Goal: Complete application form: Complete application form

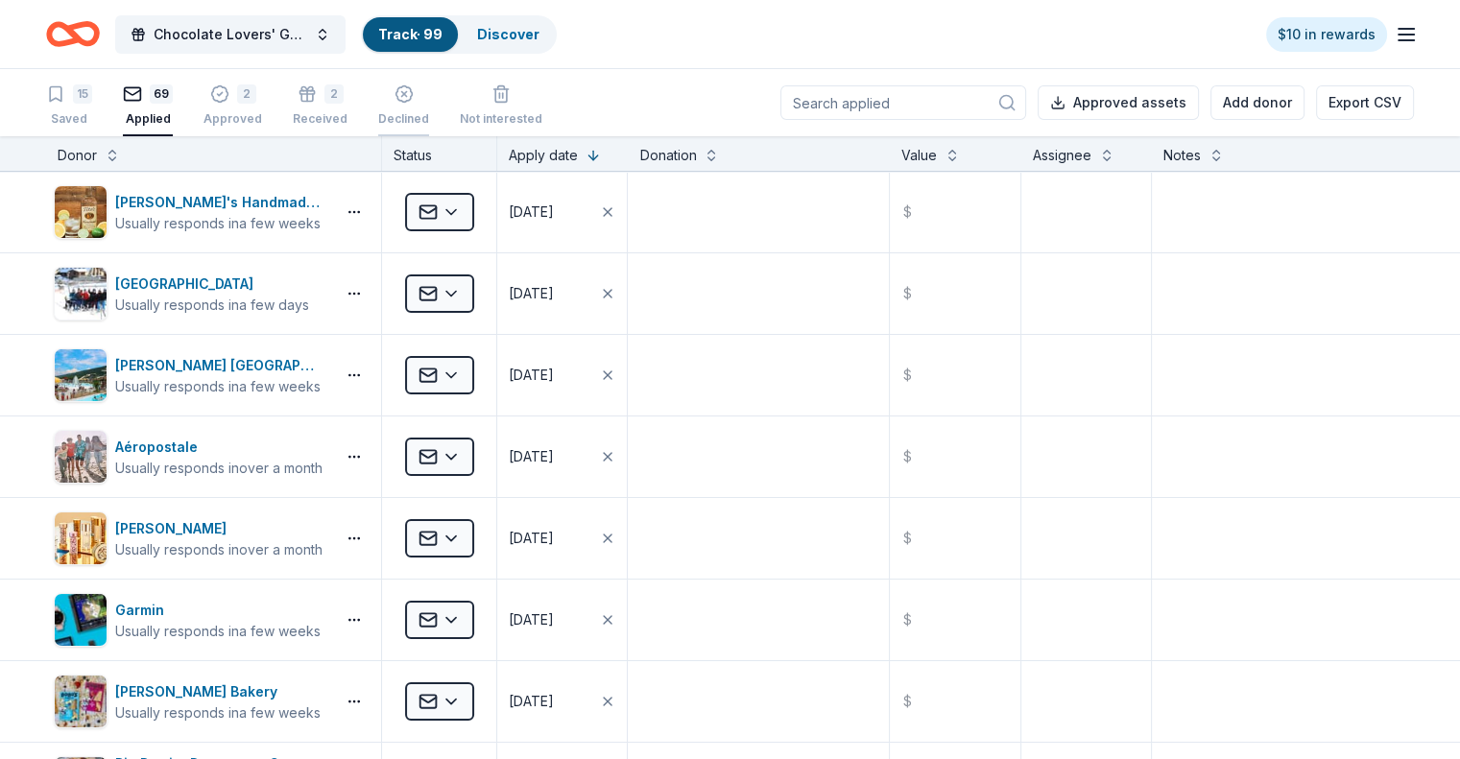
click at [414, 99] on icon "button" at bounding box center [403, 93] width 19 height 19
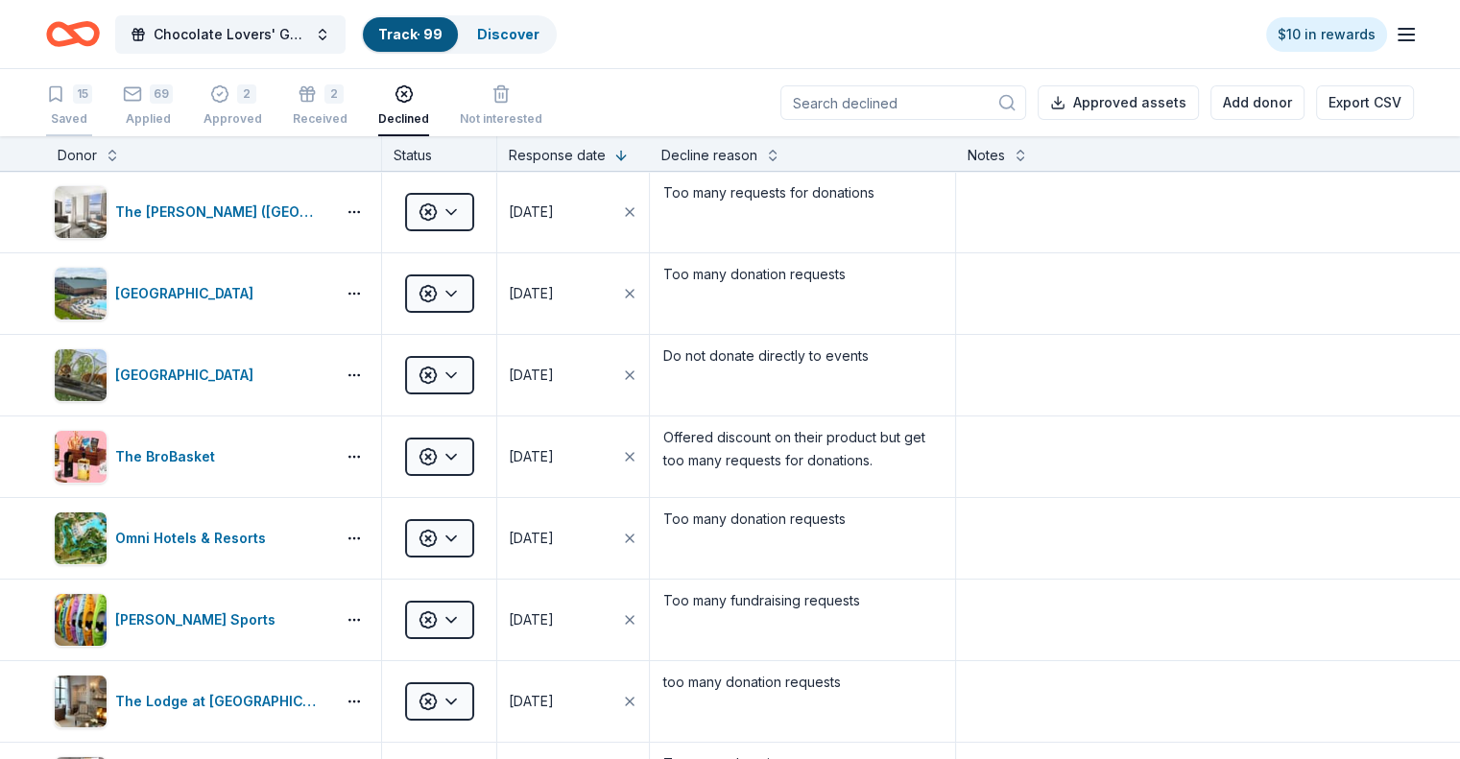
click at [92, 90] on div "15" at bounding box center [82, 93] width 19 height 19
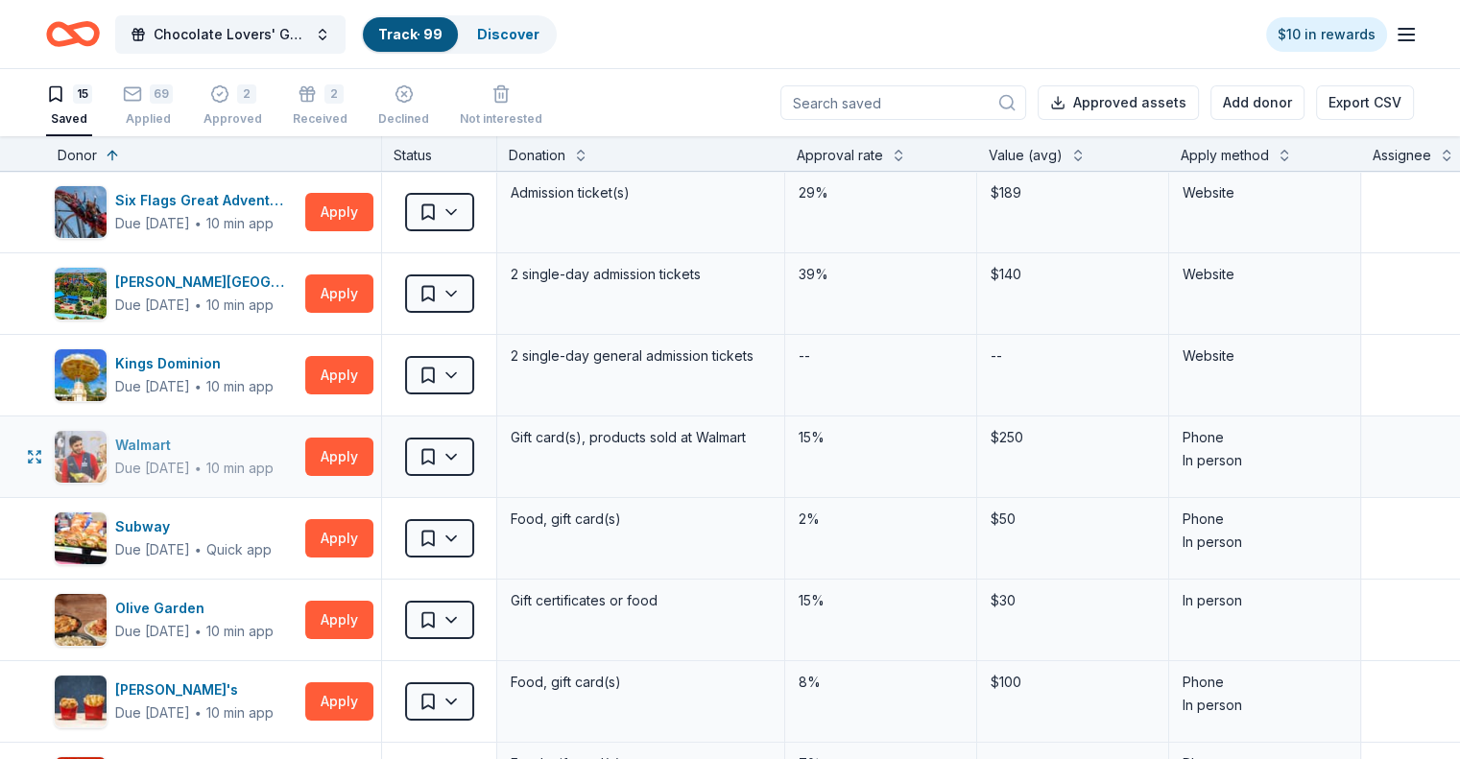
click at [274, 459] on div "10 min app" at bounding box center [239, 468] width 67 height 19
click at [224, 536] on div "Subway" at bounding box center [193, 526] width 156 height 23
click at [373, 610] on button "Apply" at bounding box center [339, 620] width 68 height 38
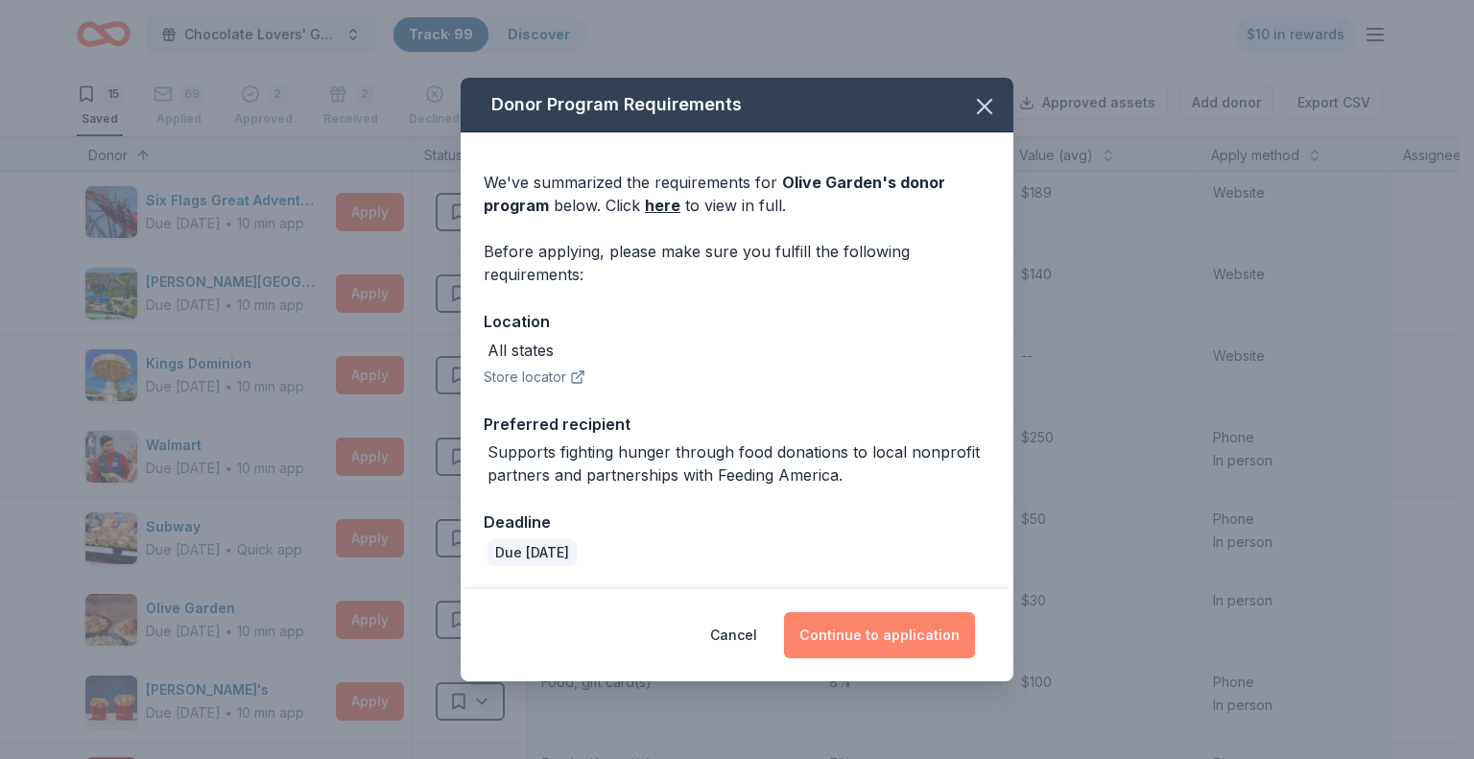
click at [868, 633] on button "Continue to application" at bounding box center [879, 635] width 191 height 46
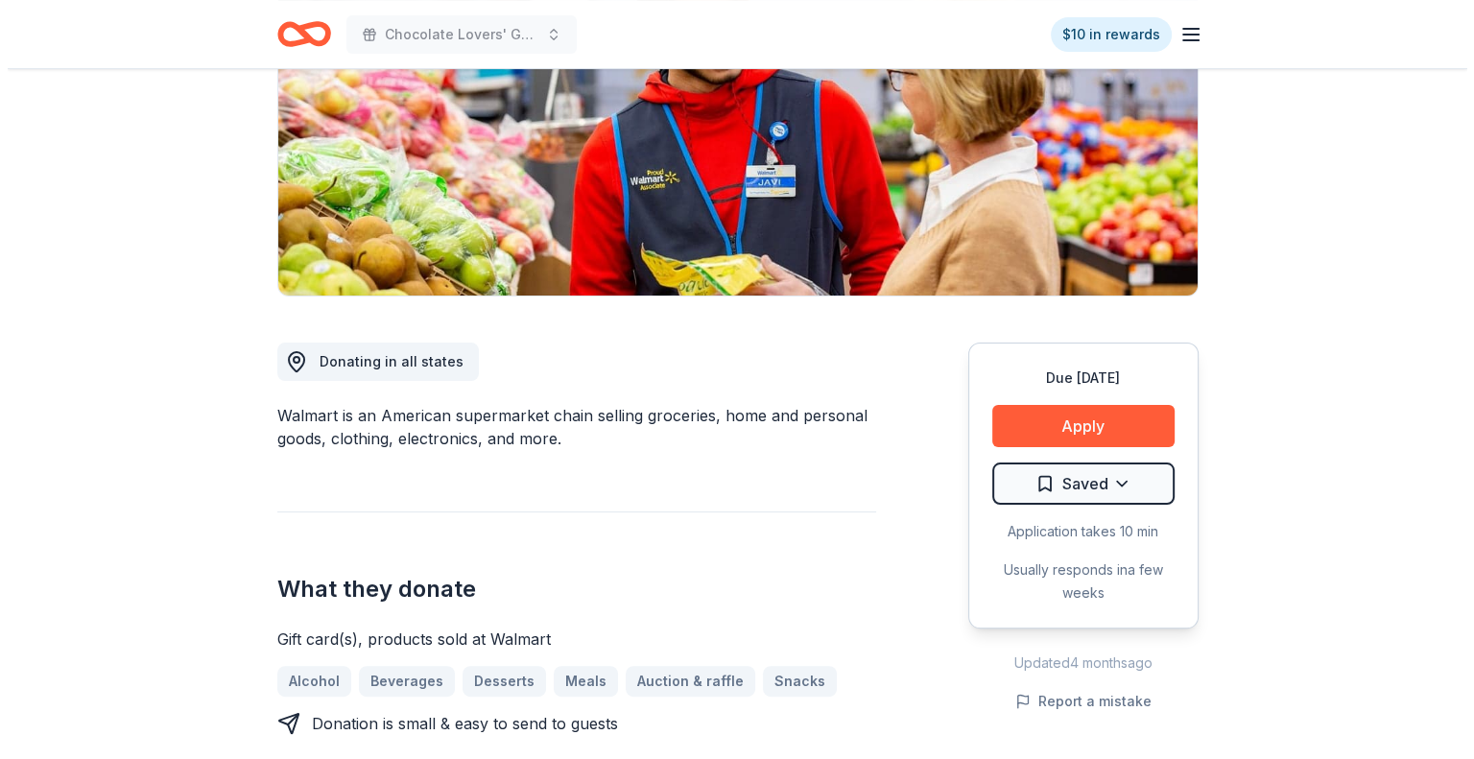
scroll to position [288, 0]
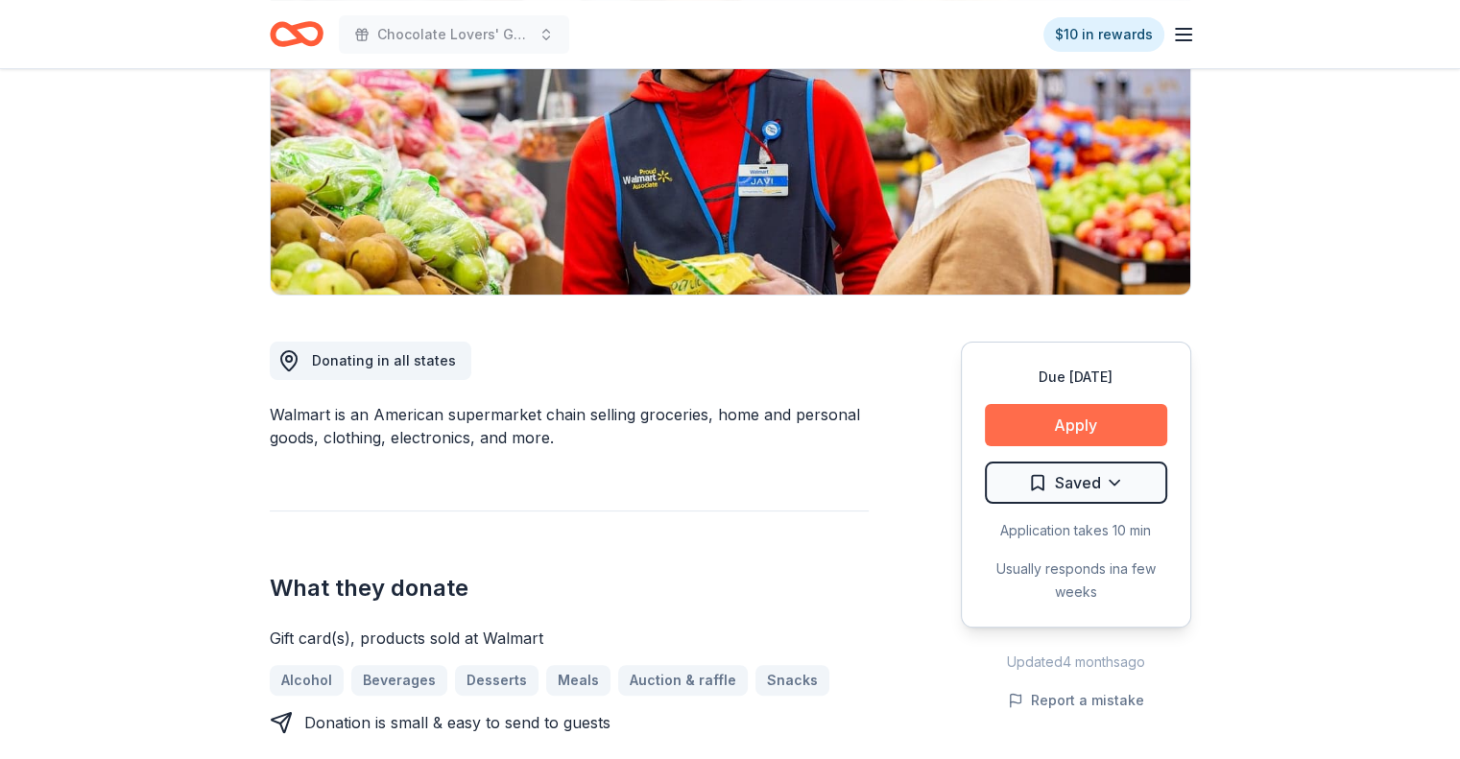
click at [1085, 418] on button "Apply" at bounding box center [1076, 425] width 182 height 42
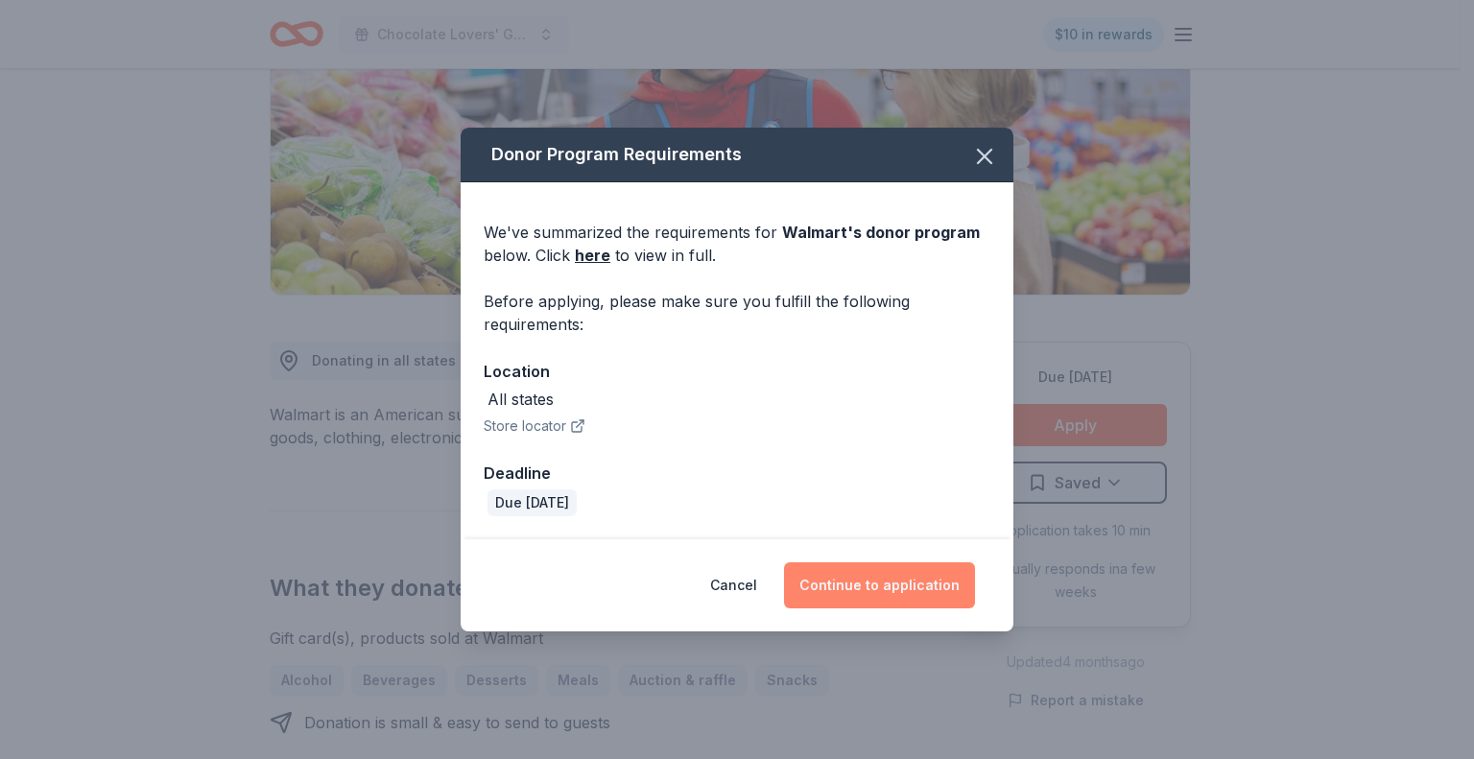
click at [855, 582] on button "Continue to application" at bounding box center [879, 585] width 191 height 46
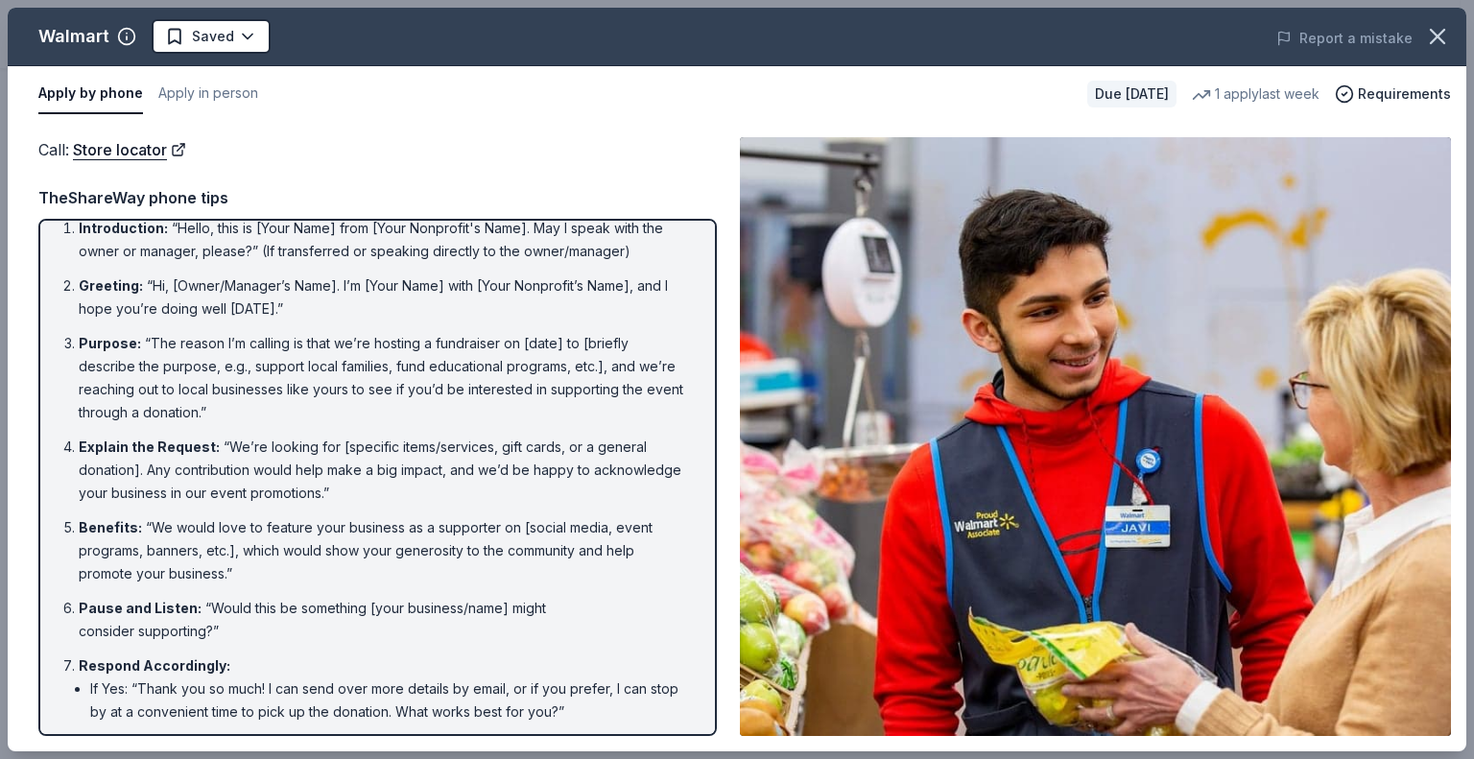
scroll to position [0, 0]
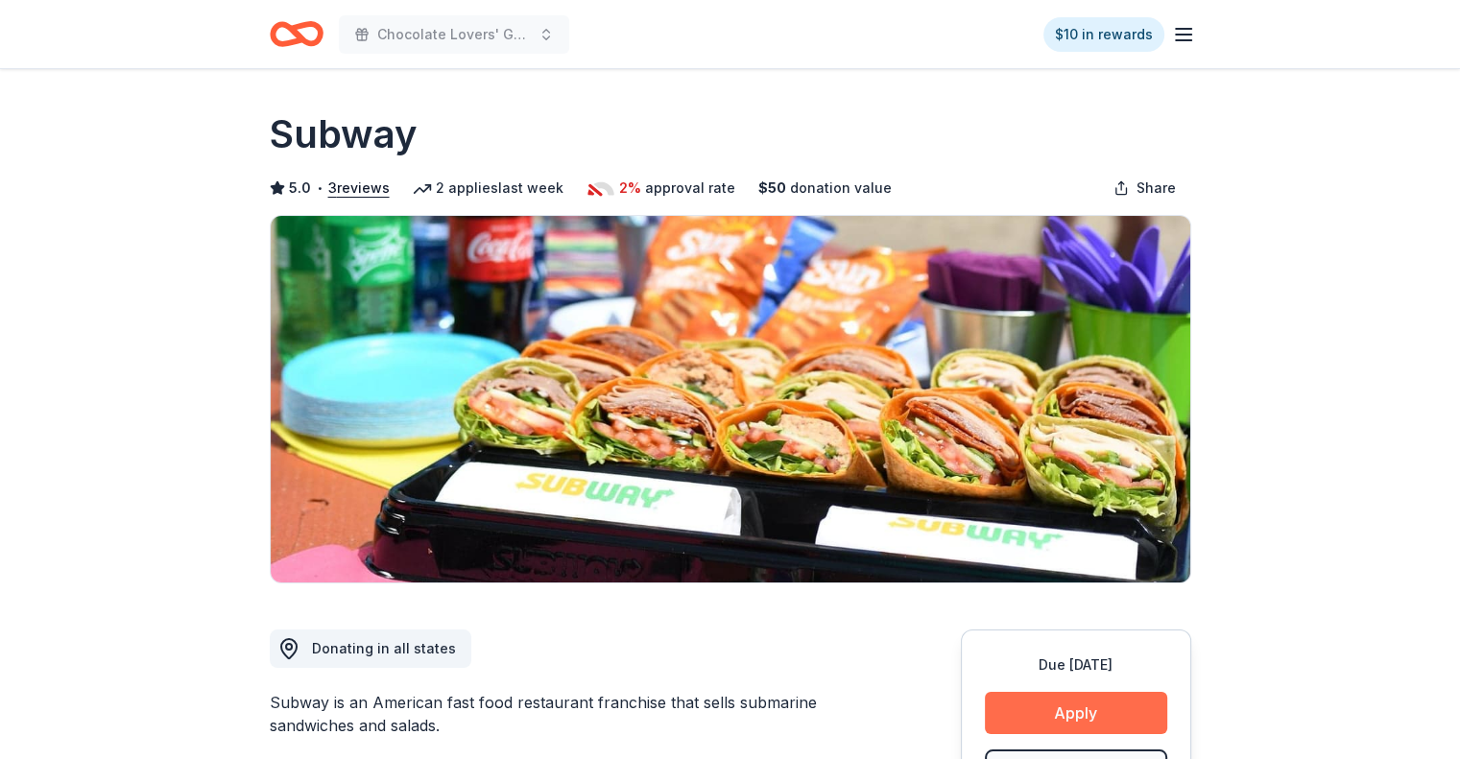
click at [1084, 710] on button "Apply" at bounding box center [1076, 713] width 182 height 42
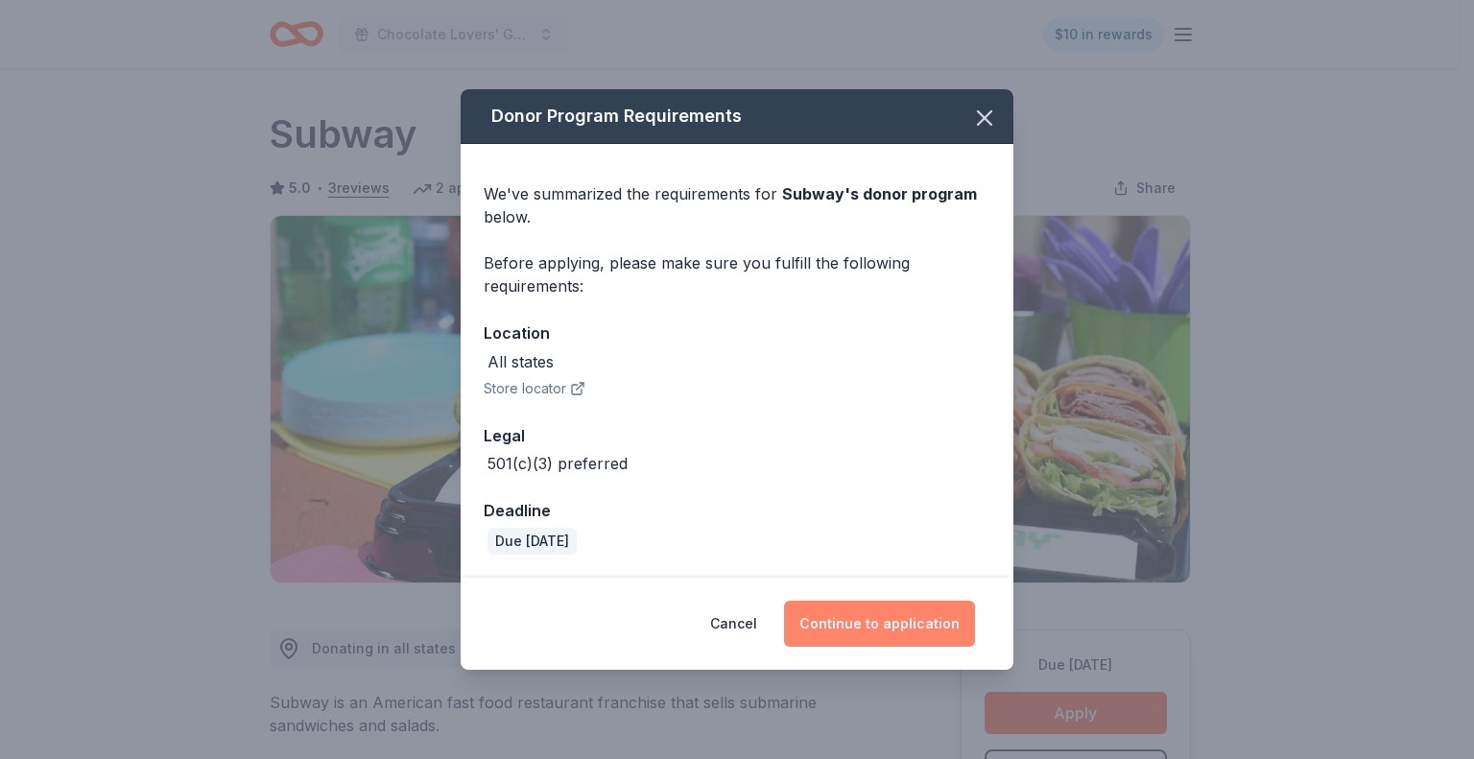
click at [896, 613] on button "Continue to application" at bounding box center [879, 624] width 191 height 46
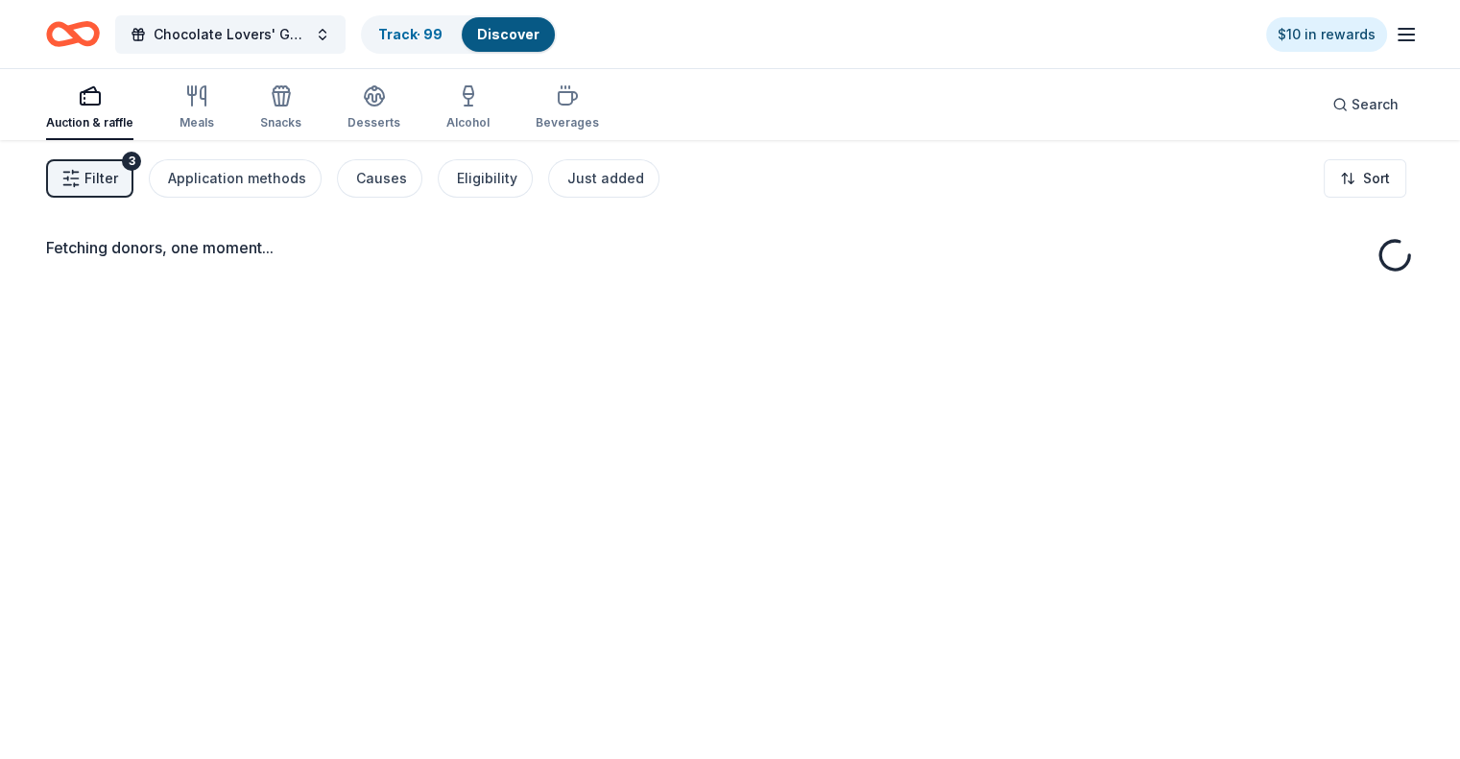
drag, startPoint x: 0, startPoint y: 0, endPoint x: 45, endPoint y: 429, distance: 431.4
click at [45, 429] on div "Fetching donors, one moment..." at bounding box center [730, 519] width 1460 height 759
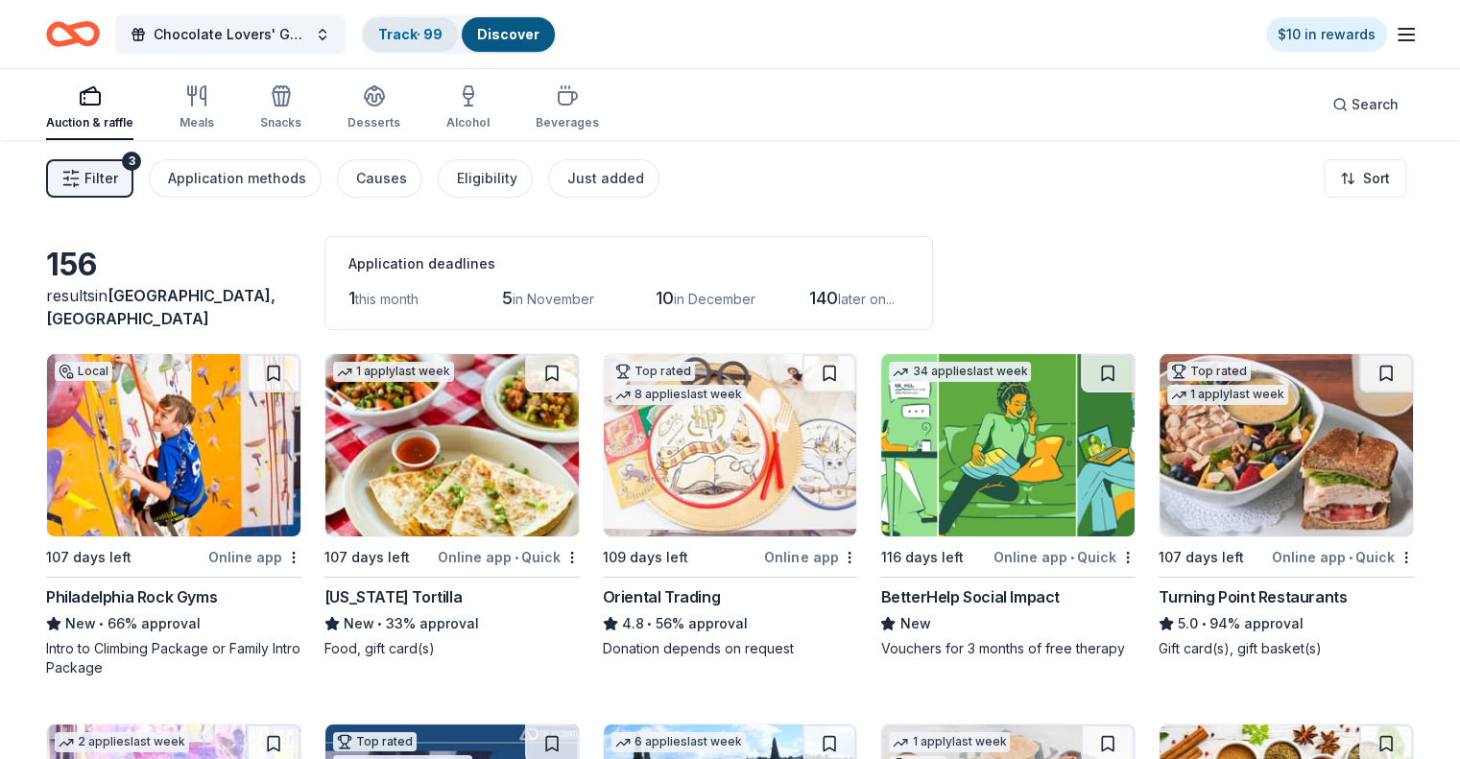
click at [430, 33] on link "Track · 99" at bounding box center [410, 34] width 64 height 16
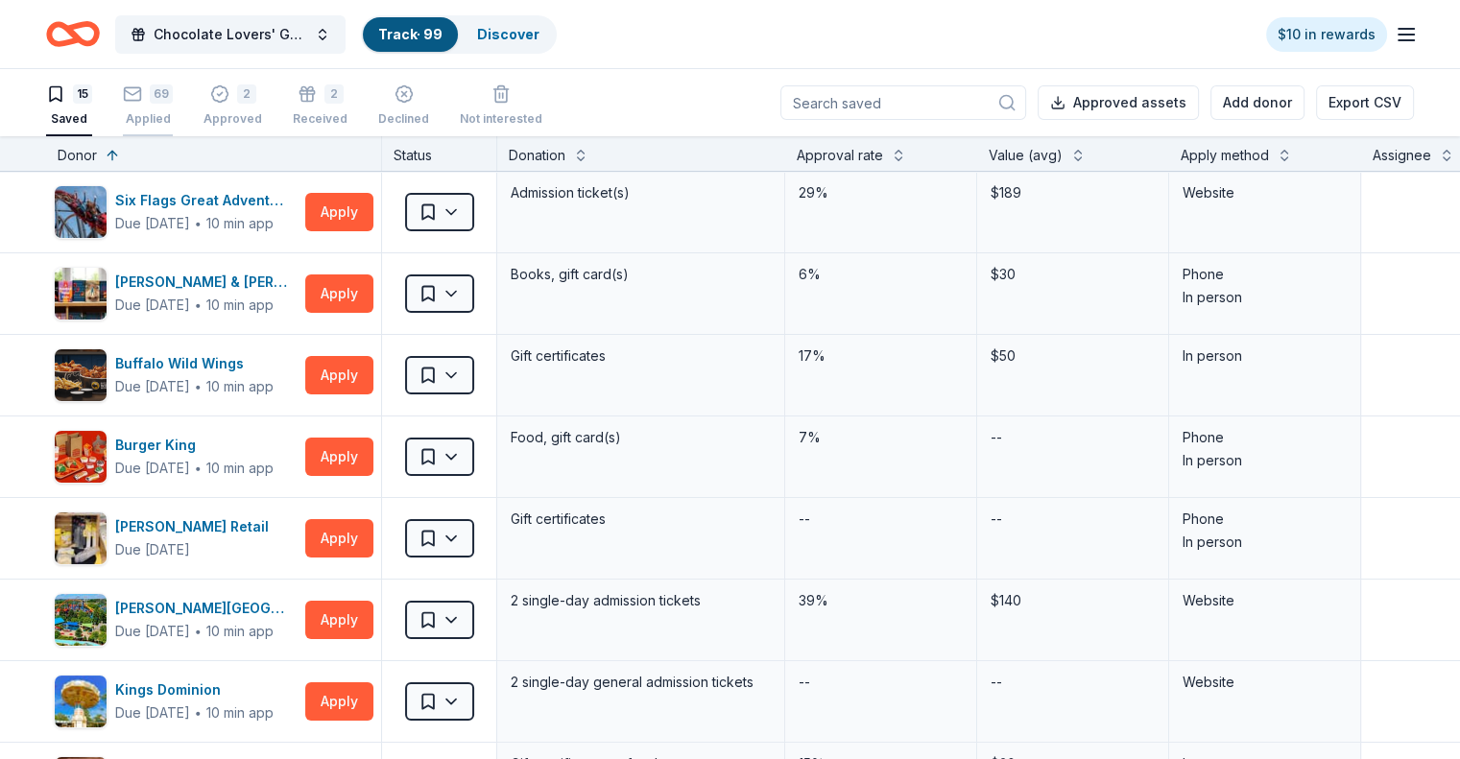
click at [173, 98] on div "69" at bounding box center [148, 93] width 50 height 19
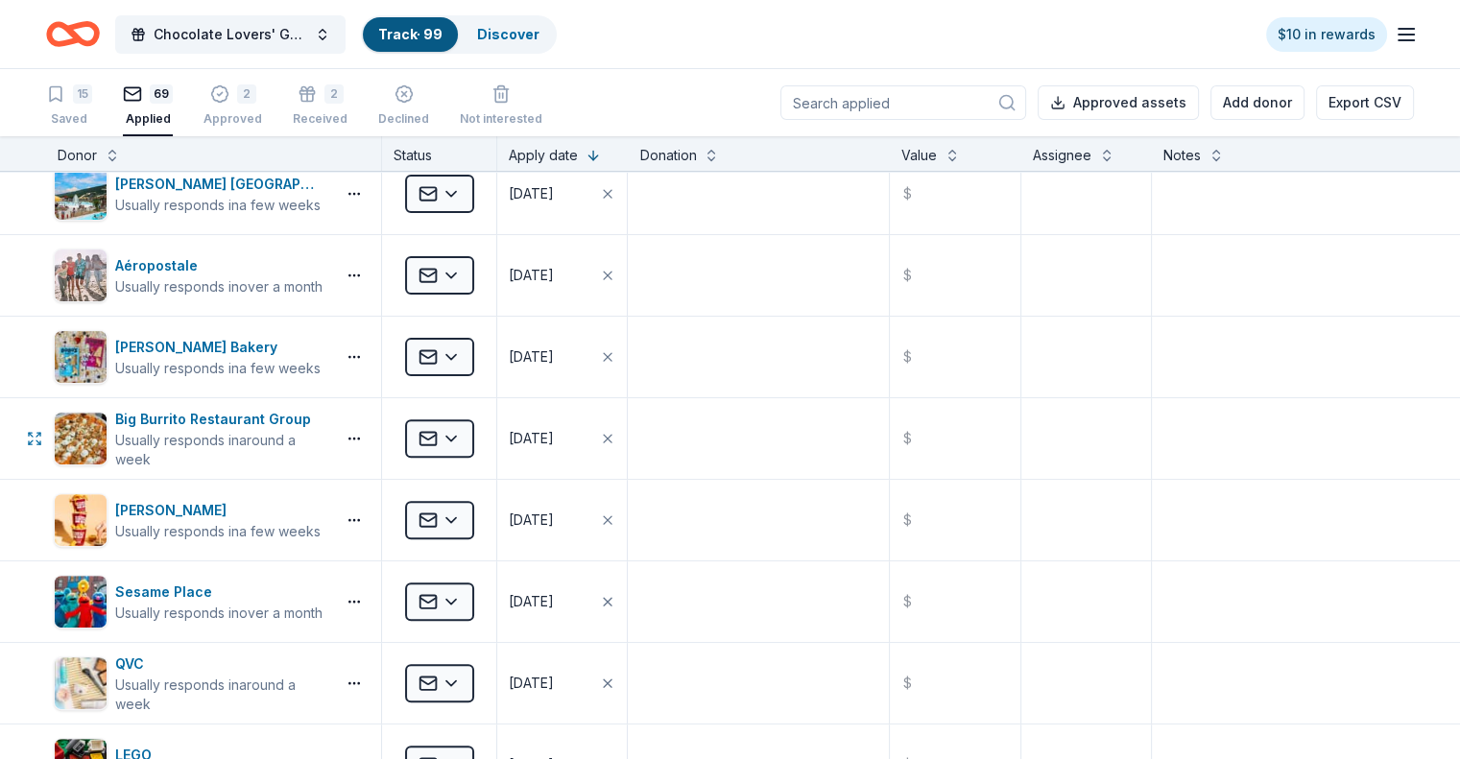
scroll to position [672, 0]
click at [120, 156] on button at bounding box center [112, 153] width 15 height 19
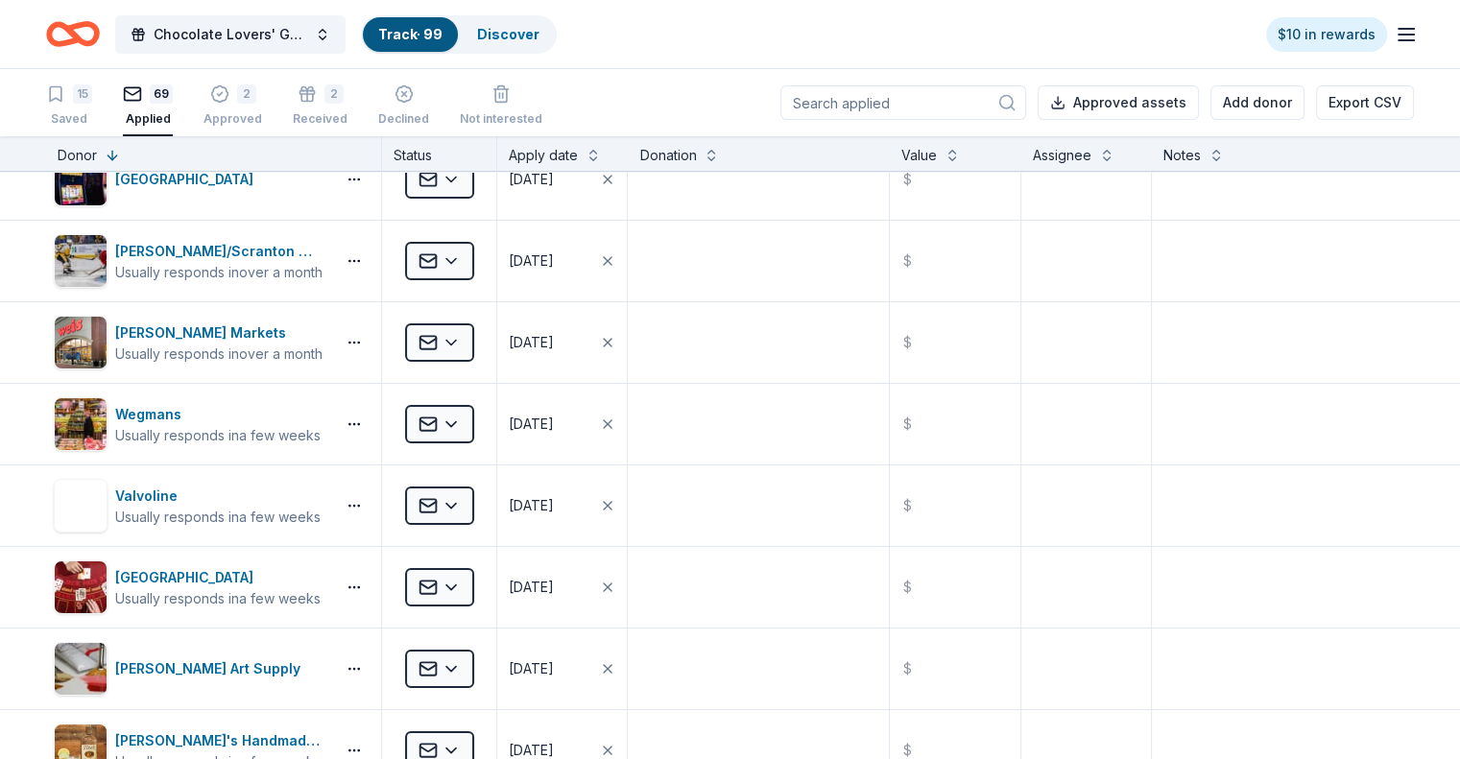
scroll to position [0, 0]
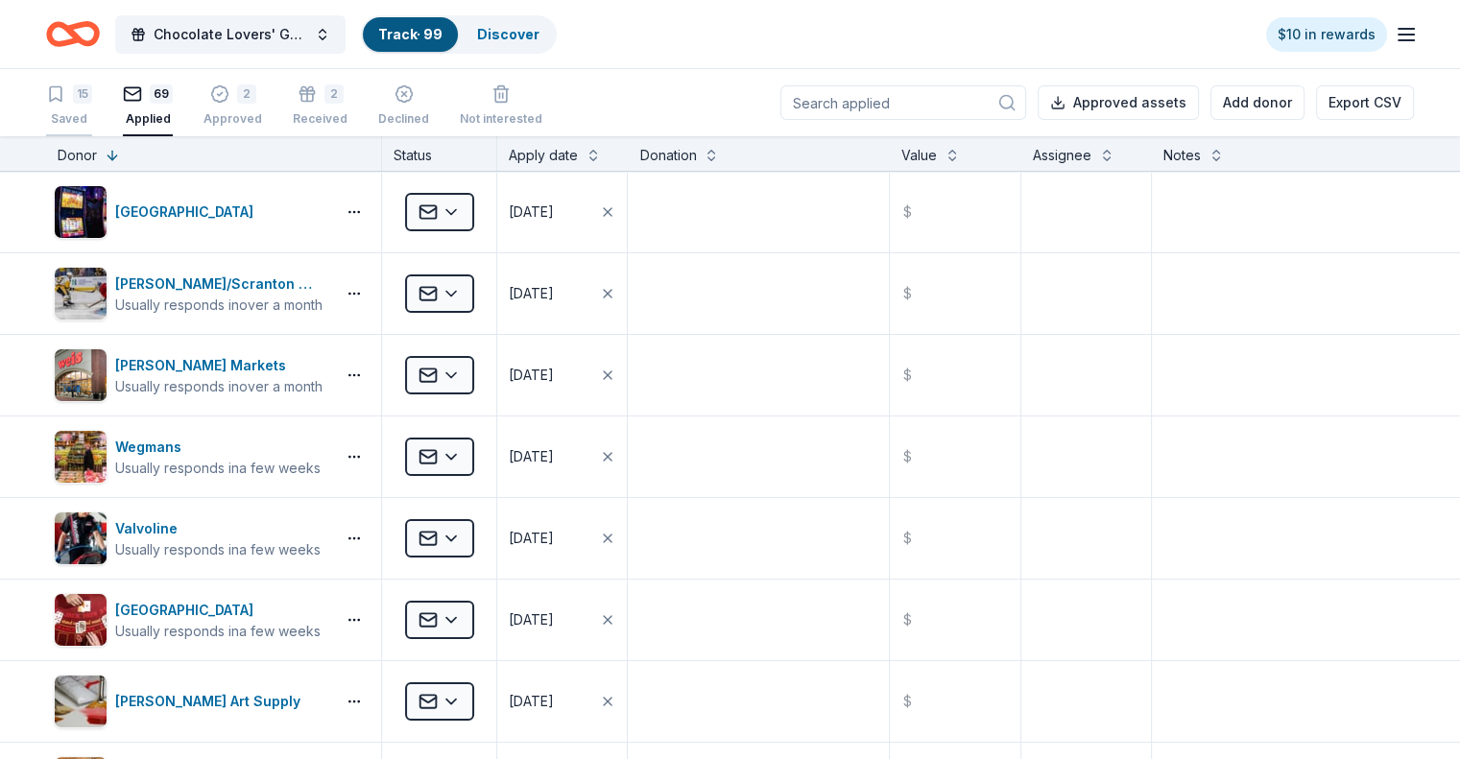
click at [92, 103] on div "15 Saved" at bounding box center [69, 105] width 46 height 42
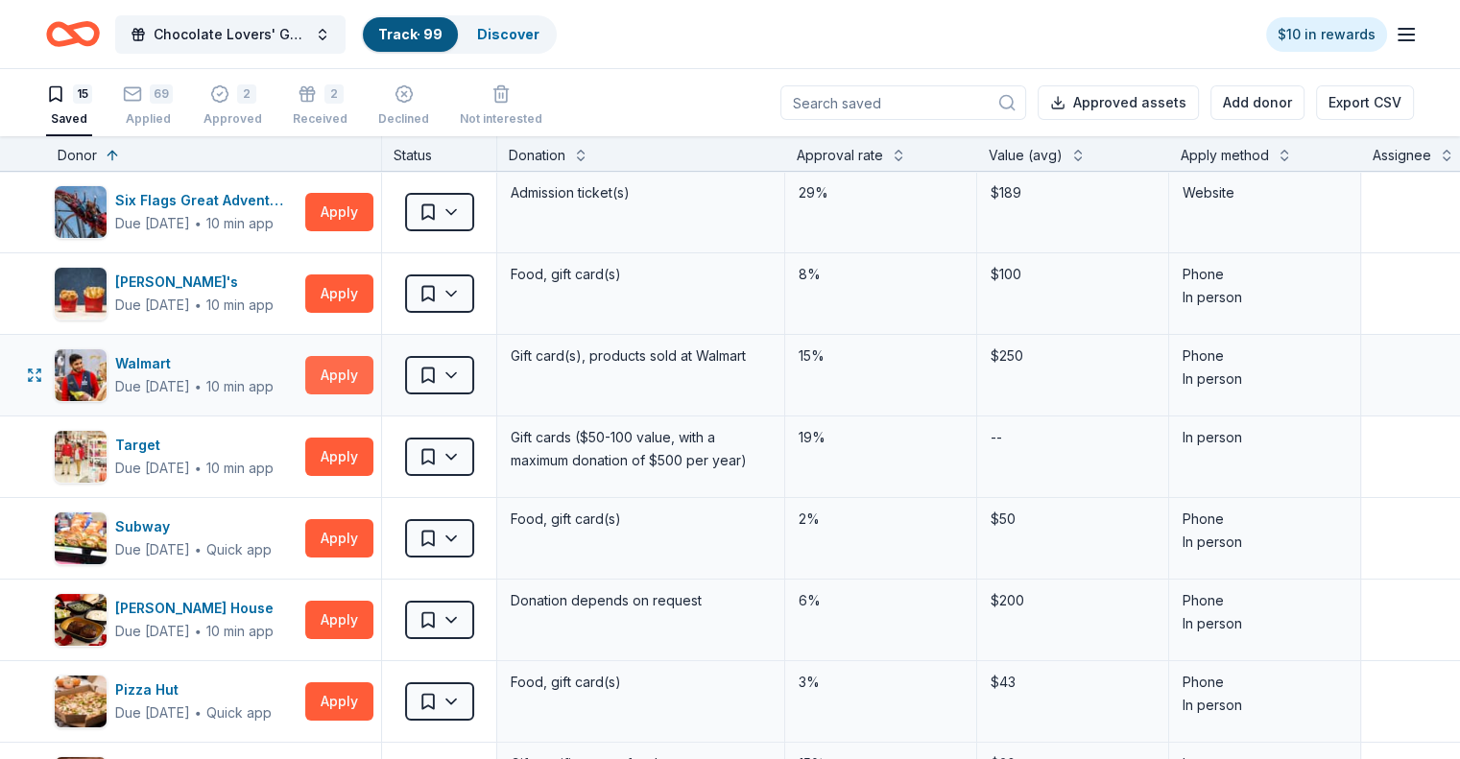
click at [368, 361] on button "Apply" at bounding box center [339, 375] width 68 height 38
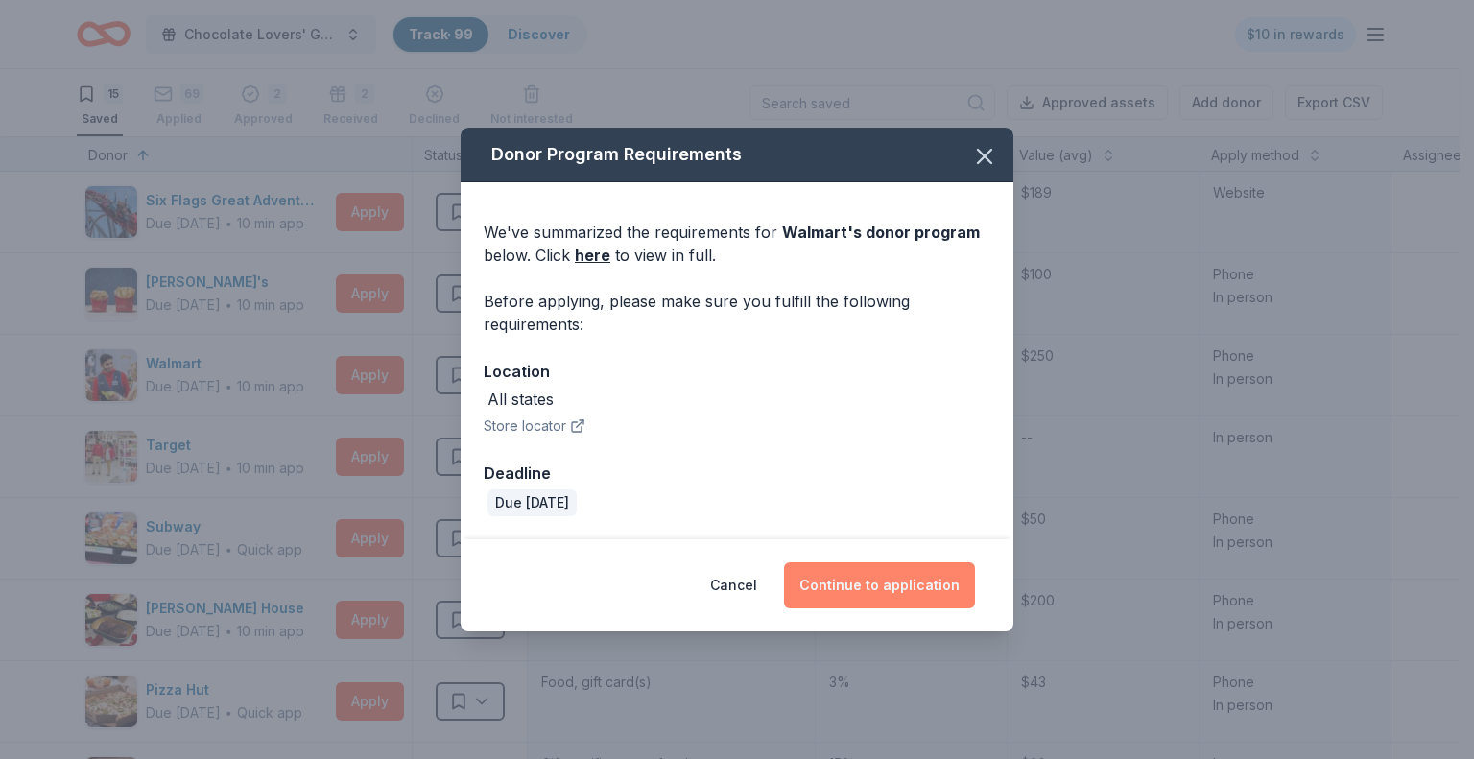
click at [854, 582] on button "Continue to application" at bounding box center [879, 585] width 191 height 46
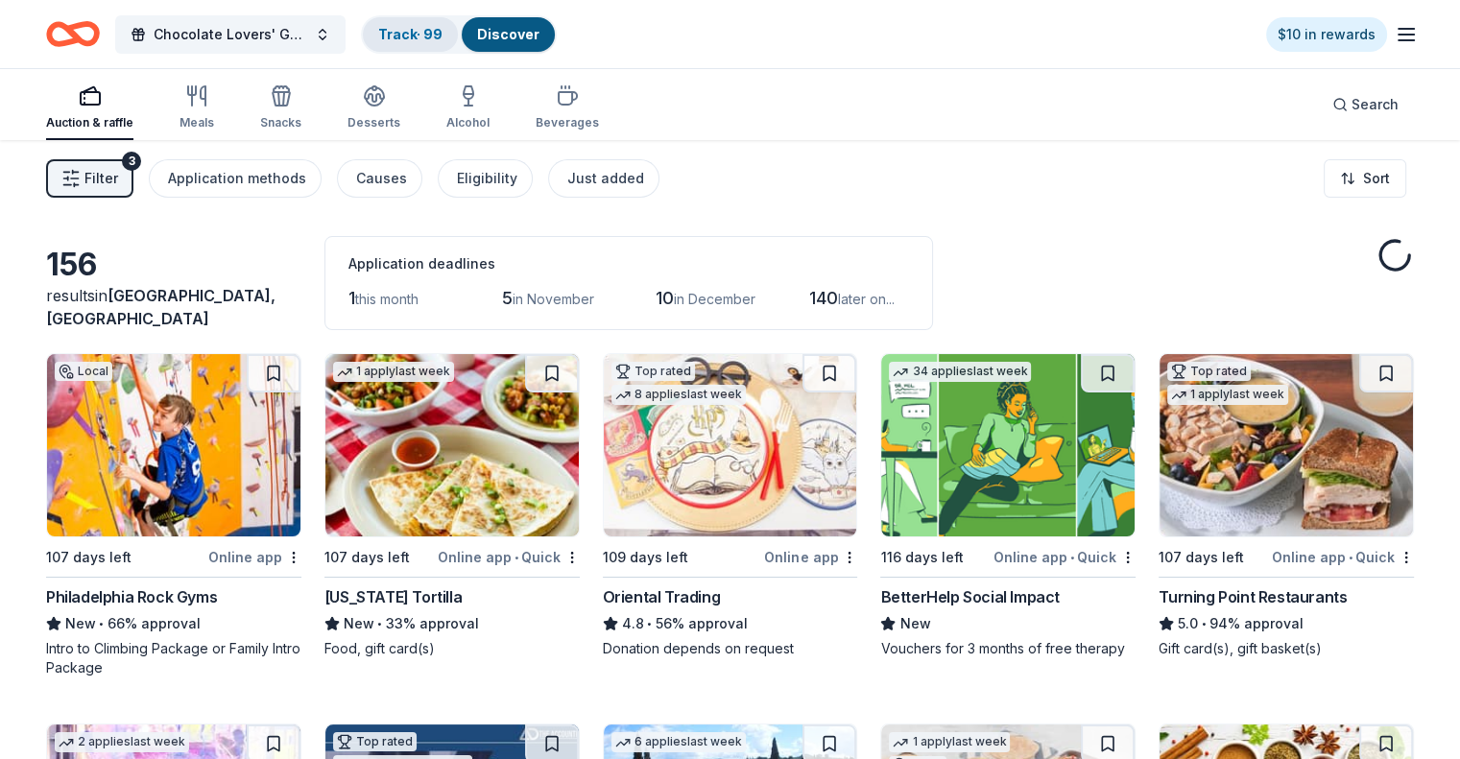
click at [442, 26] on link "Track · 99" at bounding box center [410, 34] width 64 height 16
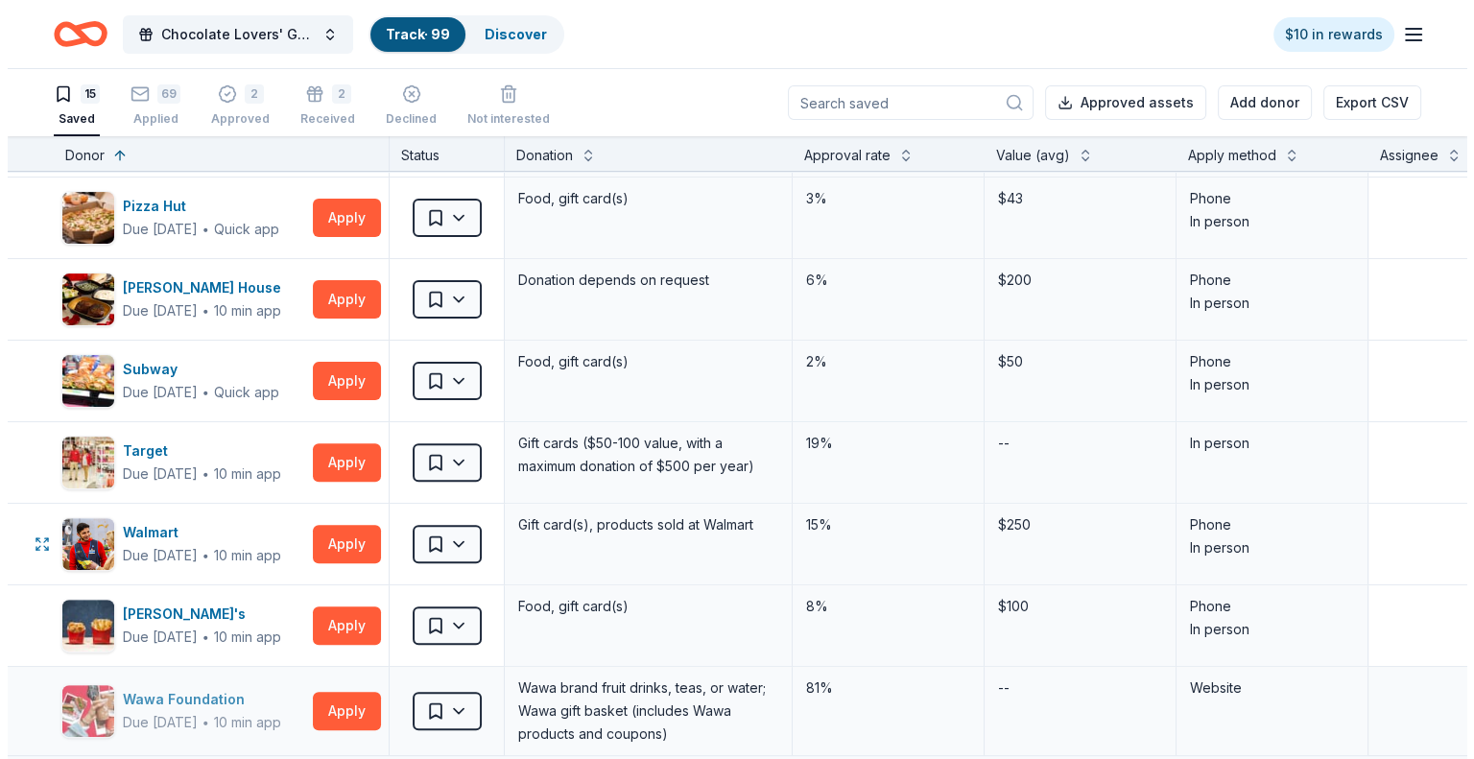
scroll to position [631, 0]
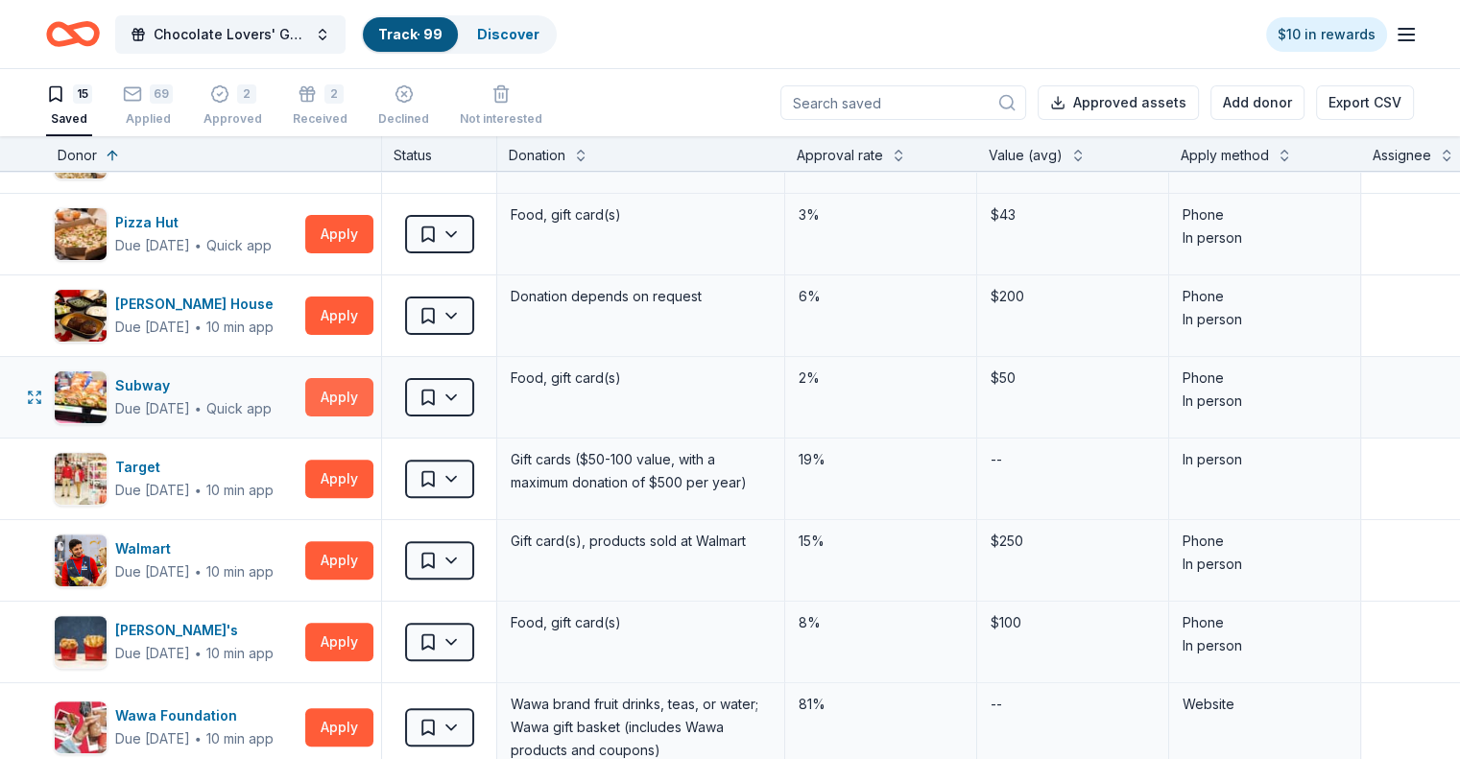
click at [352, 396] on button "Apply" at bounding box center [339, 397] width 68 height 38
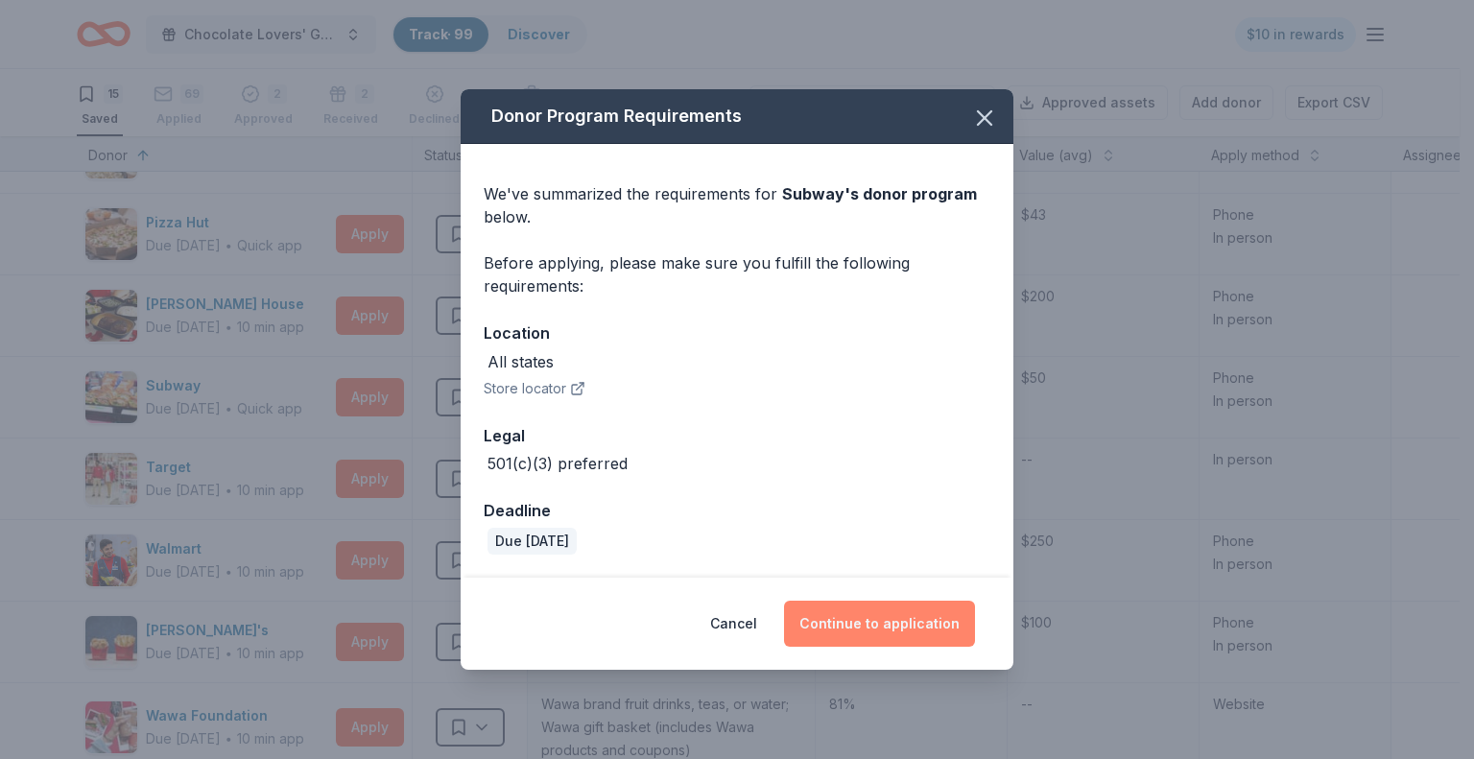
click at [839, 619] on button "Continue to application" at bounding box center [879, 624] width 191 height 46
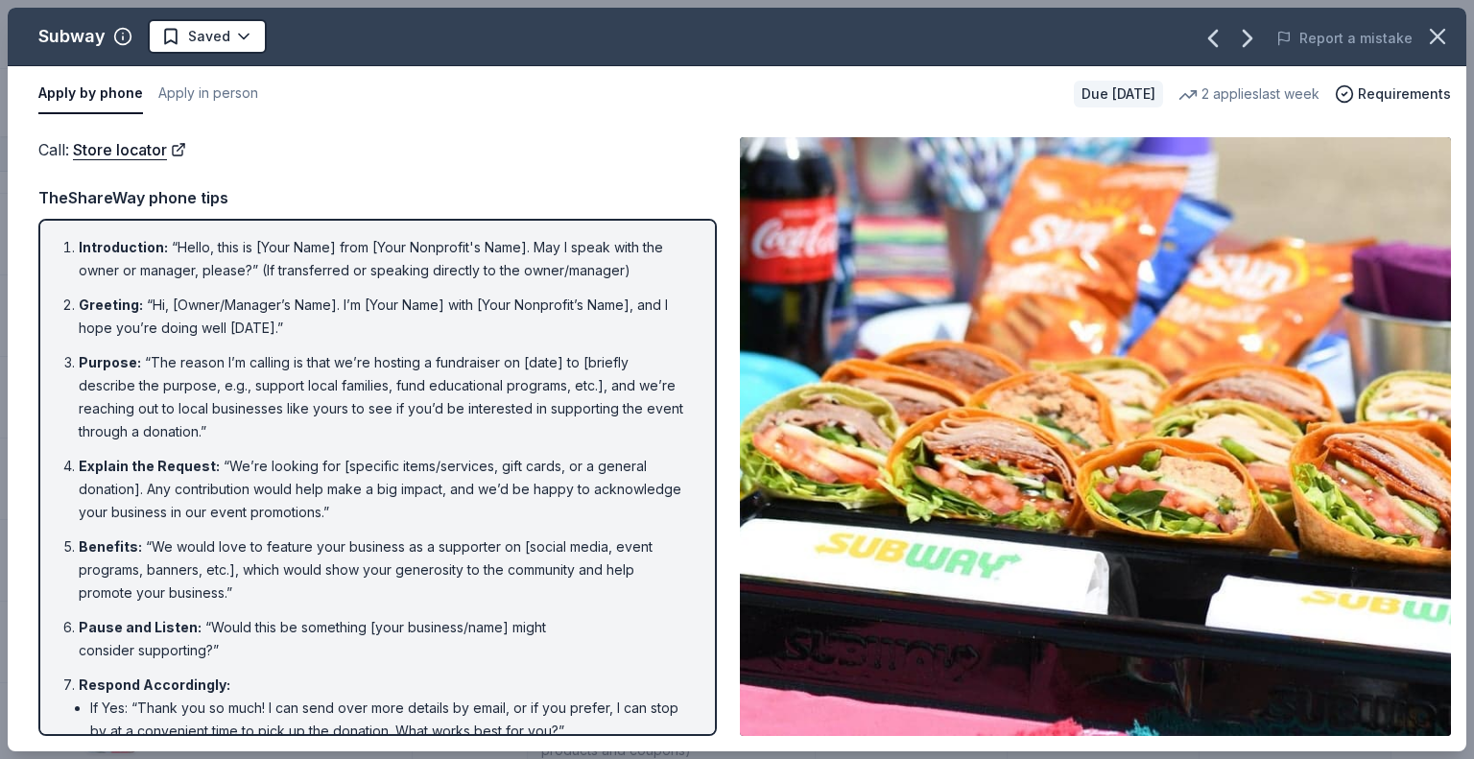
scroll to position [632, 0]
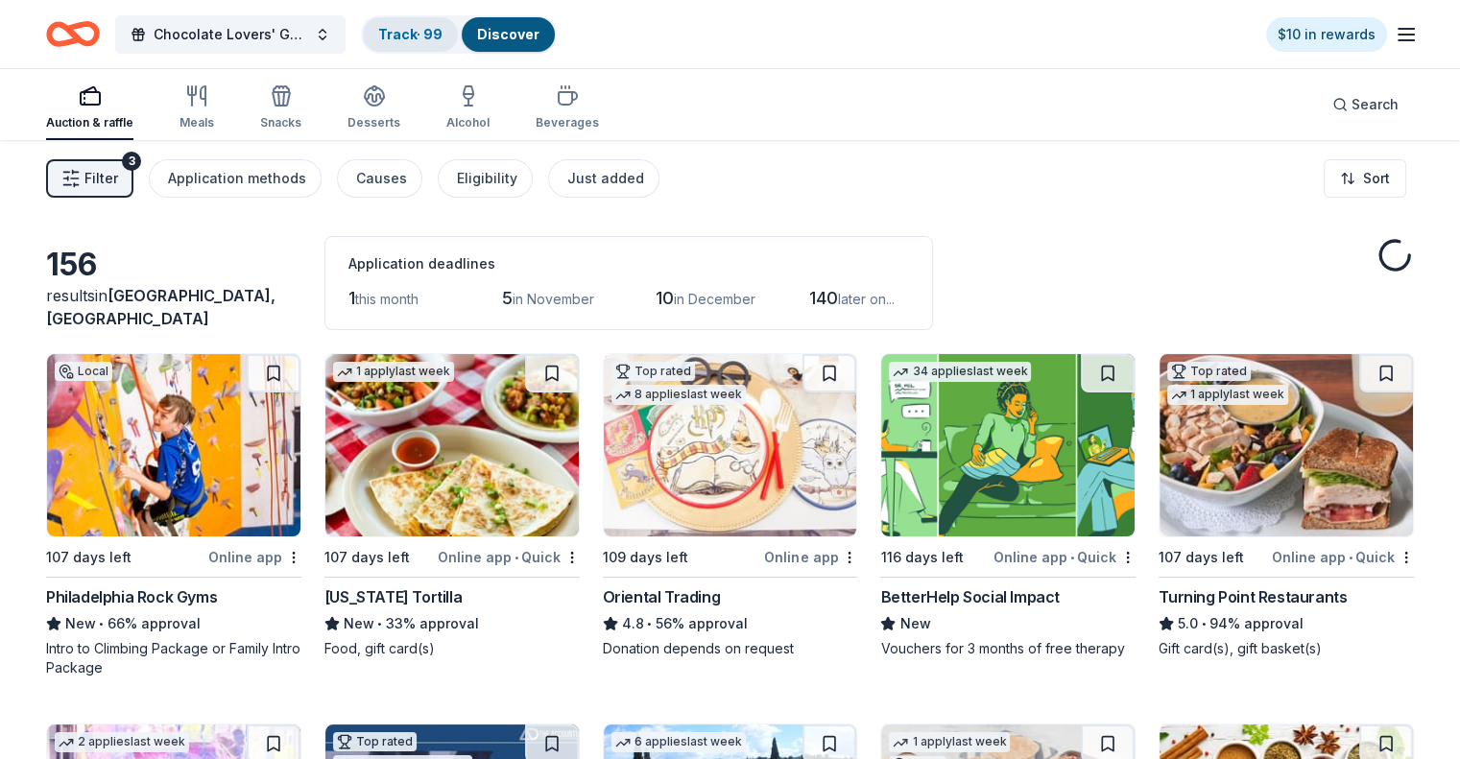
click at [442, 28] on link "Track · 99" at bounding box center [410, 34] width 64 height 16
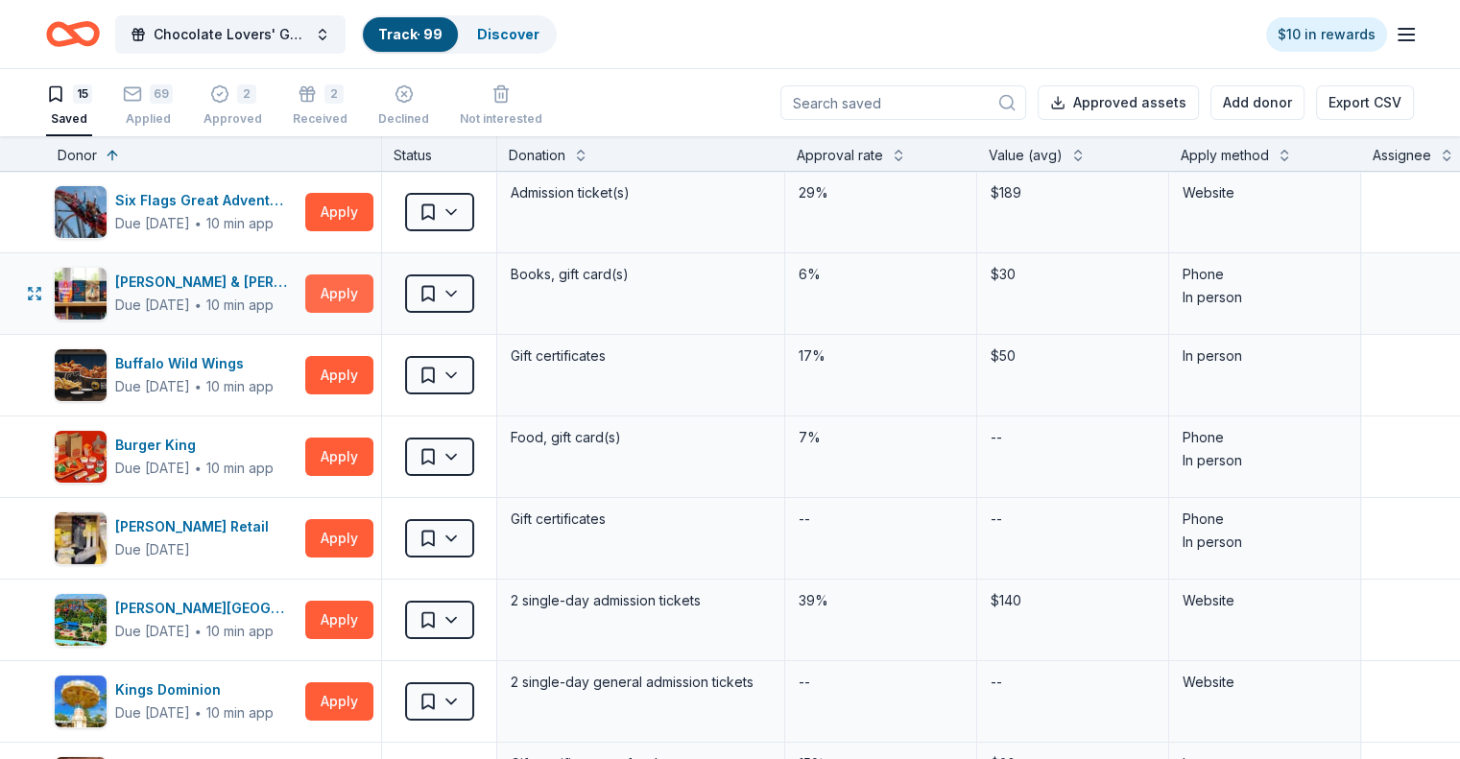
click at [369, 294] on button "Apply" at bounding box center [339, 294] width 68 height 38
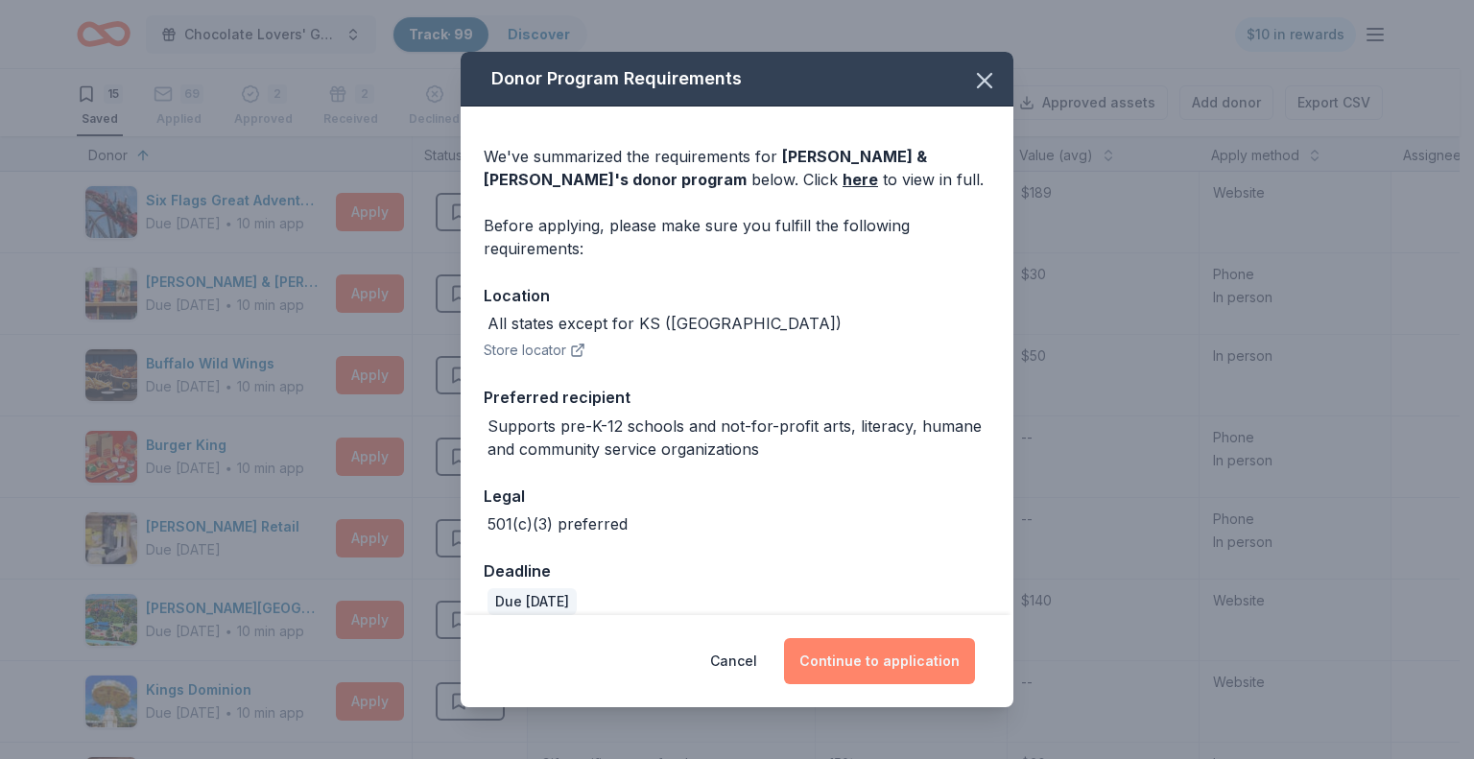
click at [890, 662] on button "Continue to application" at bounding box center [879, 661] width 191 height 46
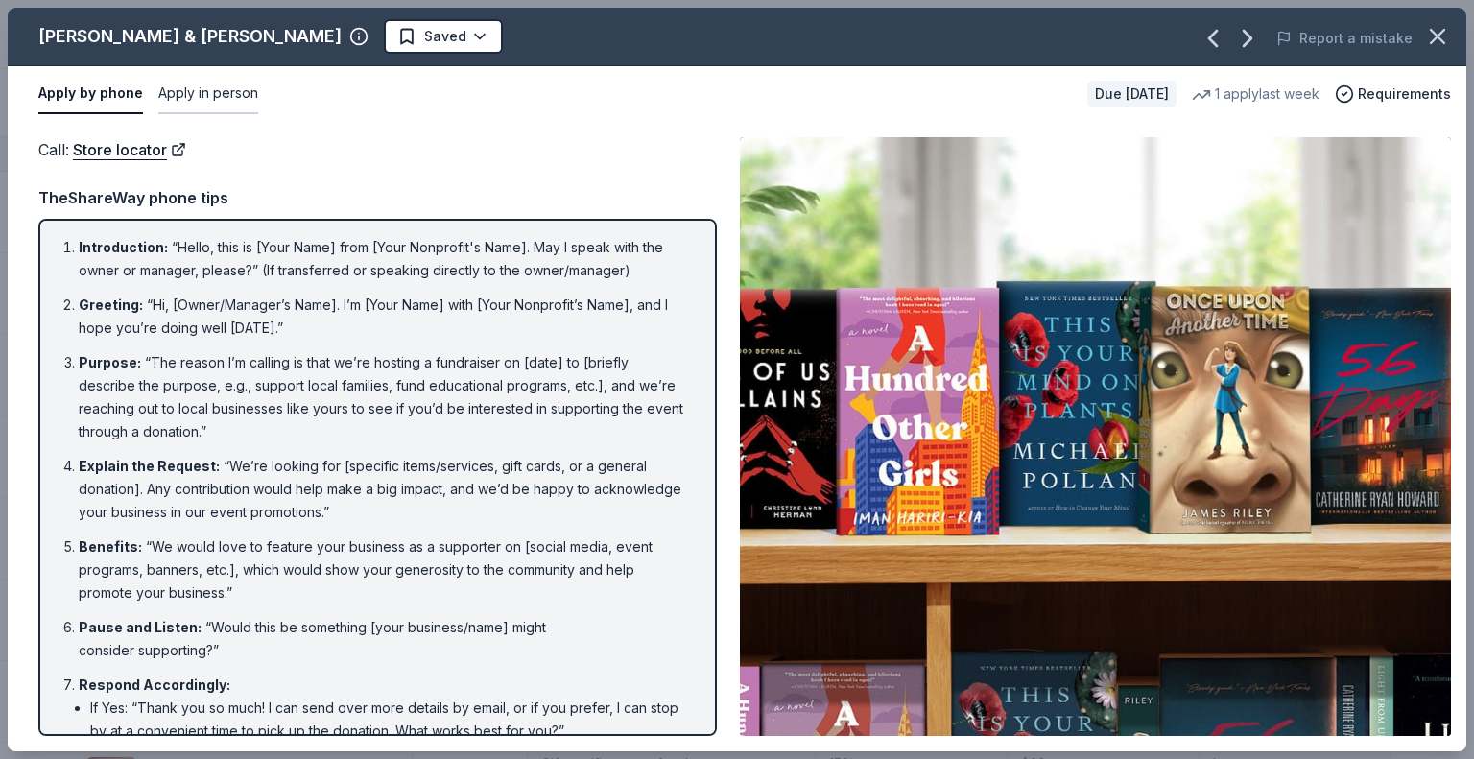
click at [217, 93] on button "Apply in person" at bounding box center [208, 94] width 100 height 40
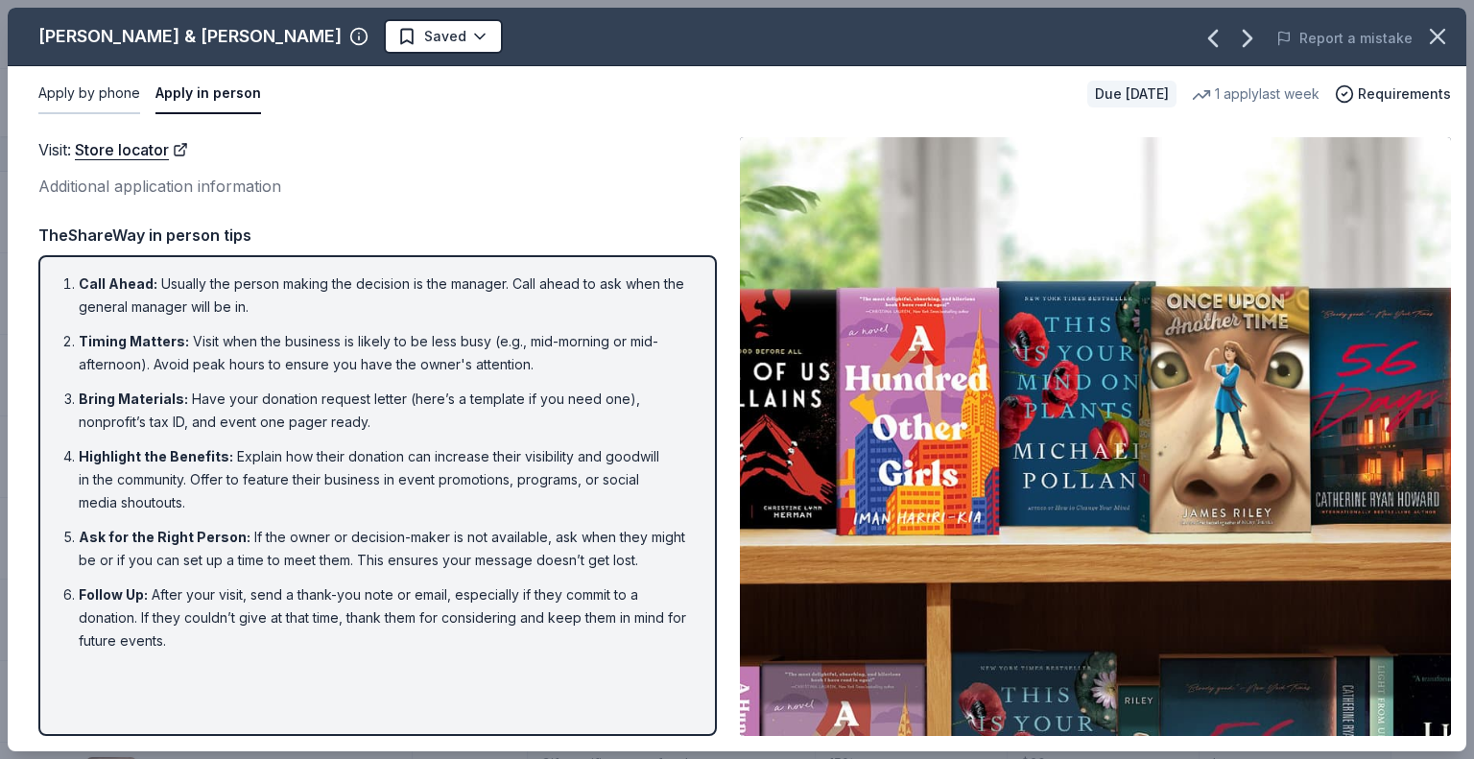
click at [107, 98] on button "Apply by phone" at bounding box center [89, 94] width 102 height 40
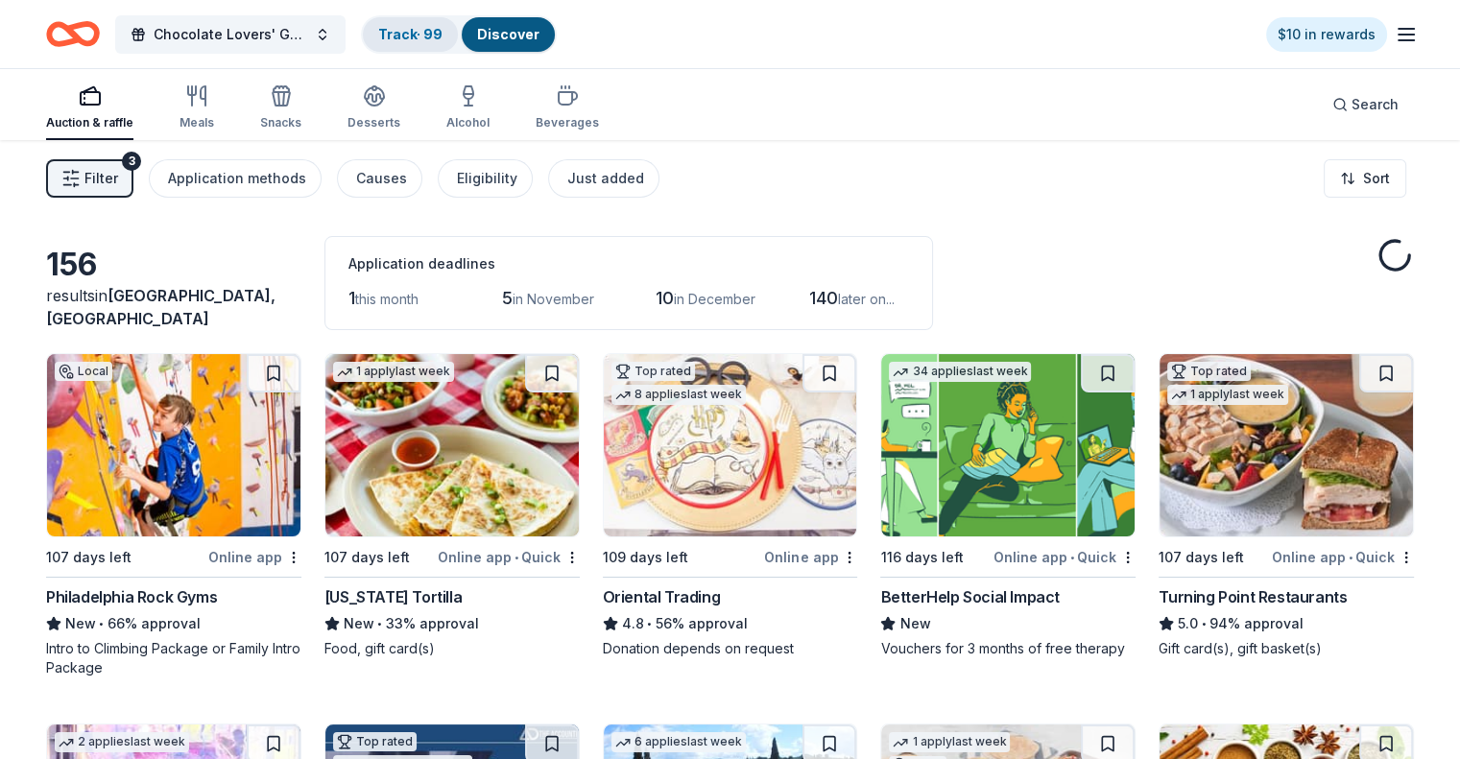
click at [420, 30] on link "Track · 99" at bounding box center [410, 34] width 64 height 16
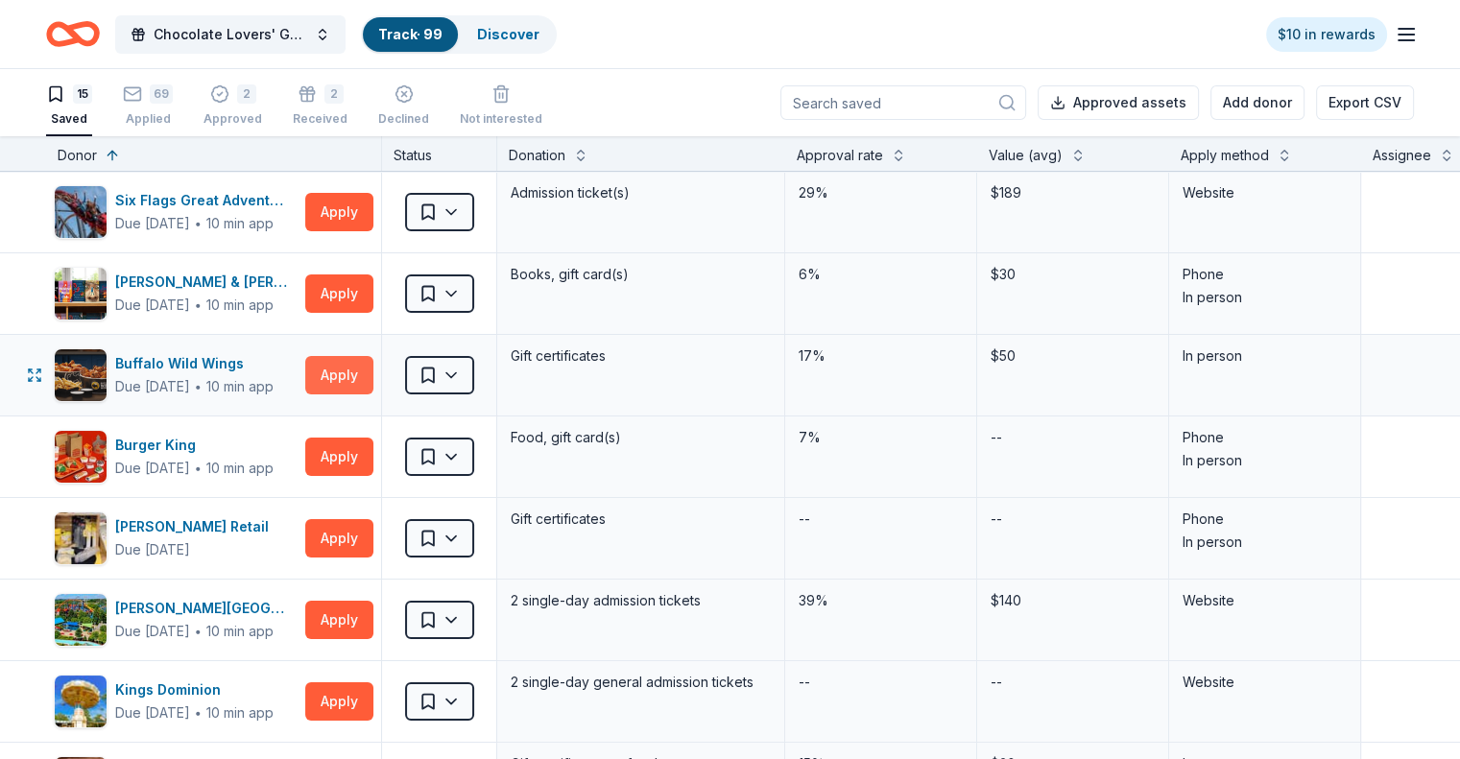
click at [371, 383] on button "Apply" at bounding box center [339, 375] width 68 height 38
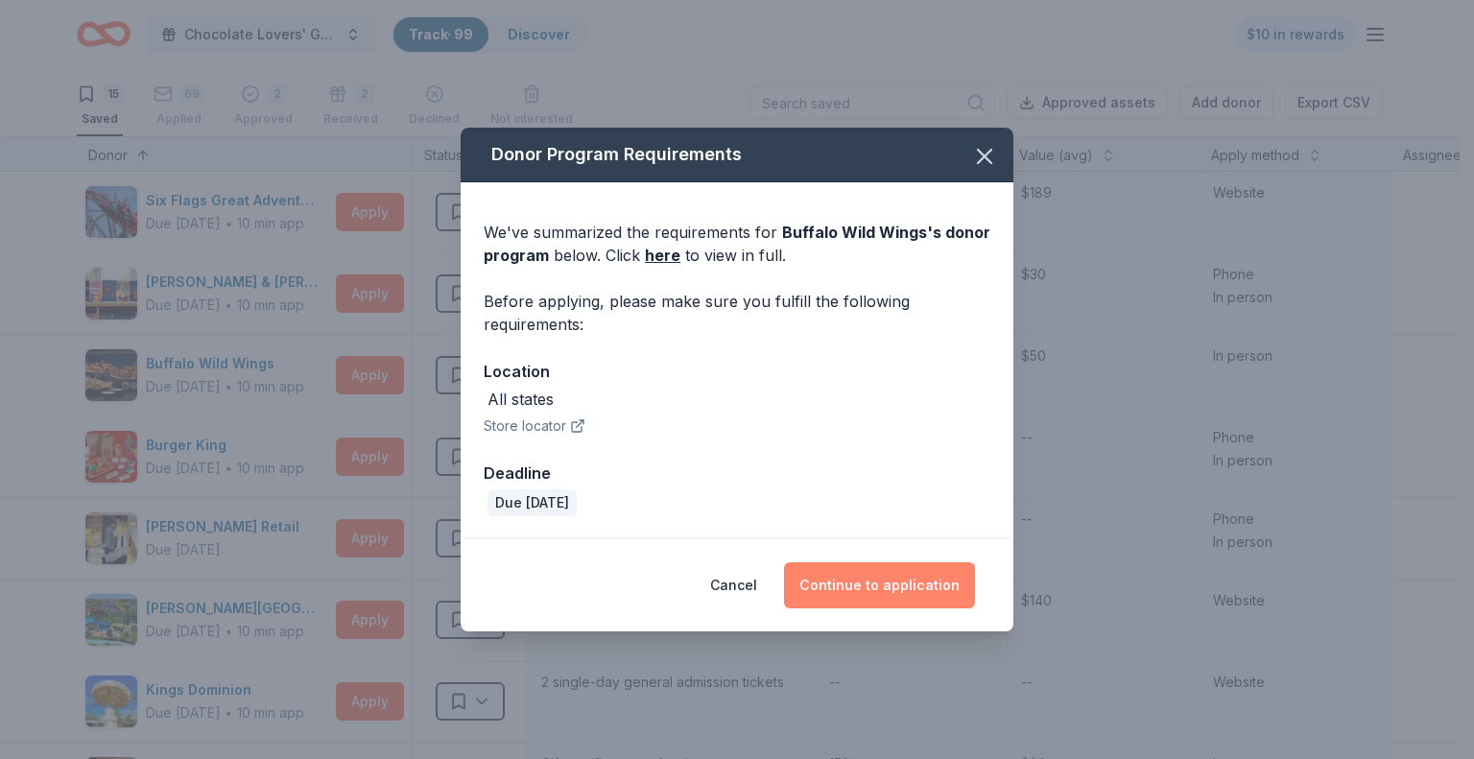
click at [864, 582] on button "Continue to application" at bounding box center [879, 585] width 191 height 46
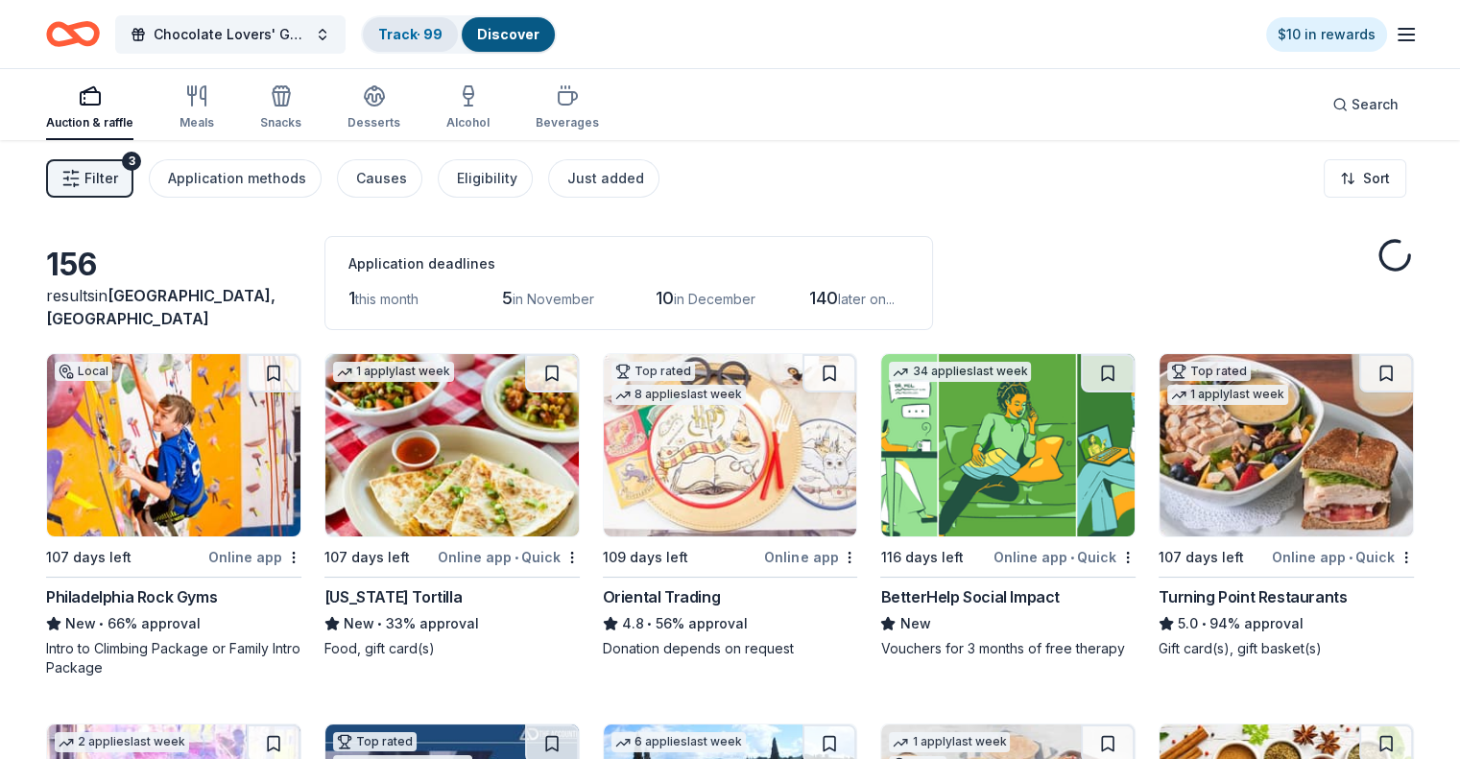
click at [429, 39] on link "Track · 99" at bounding box center [410, 34] width 64 height 16
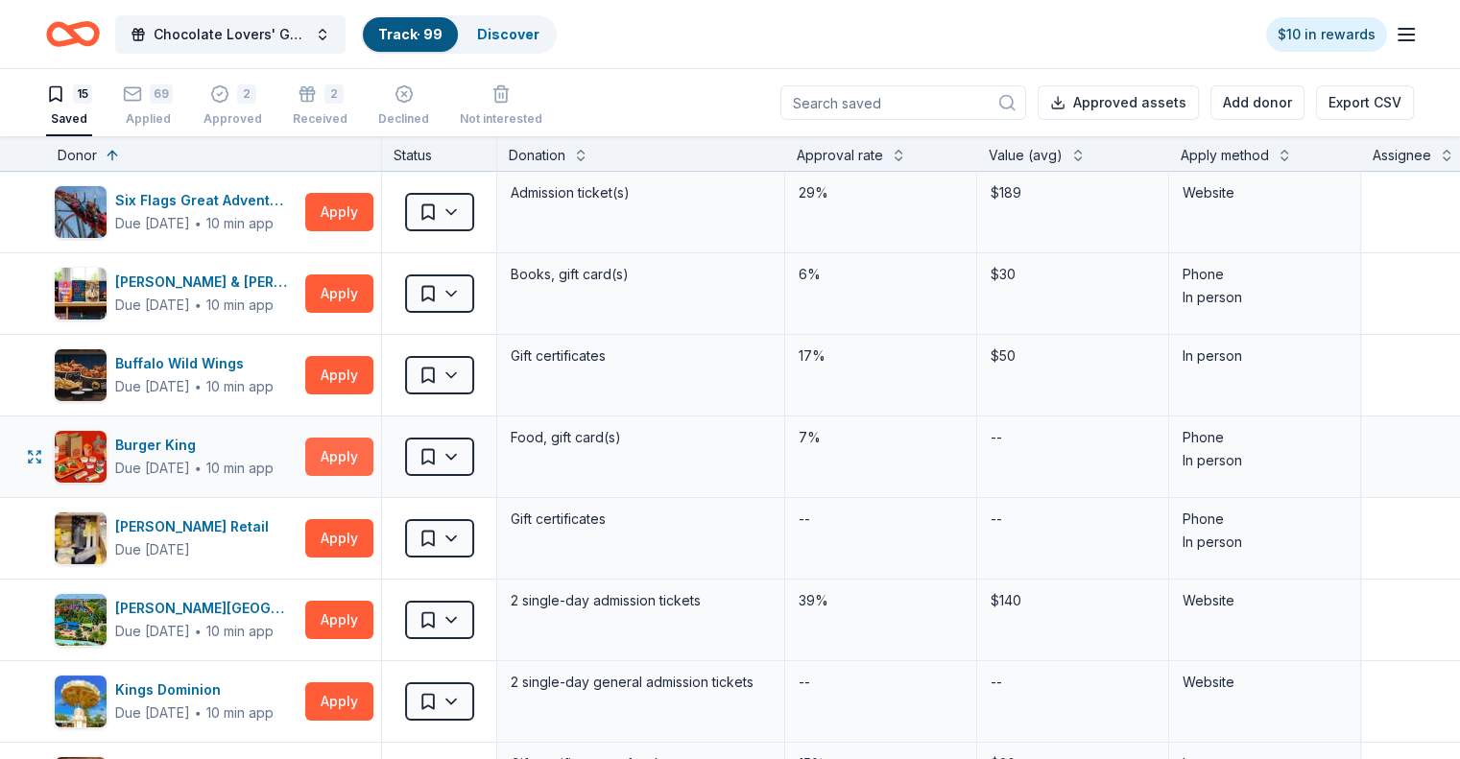
click at [373, 453] on button "Apply" at bounding box center [339, 457] width 68 height 38
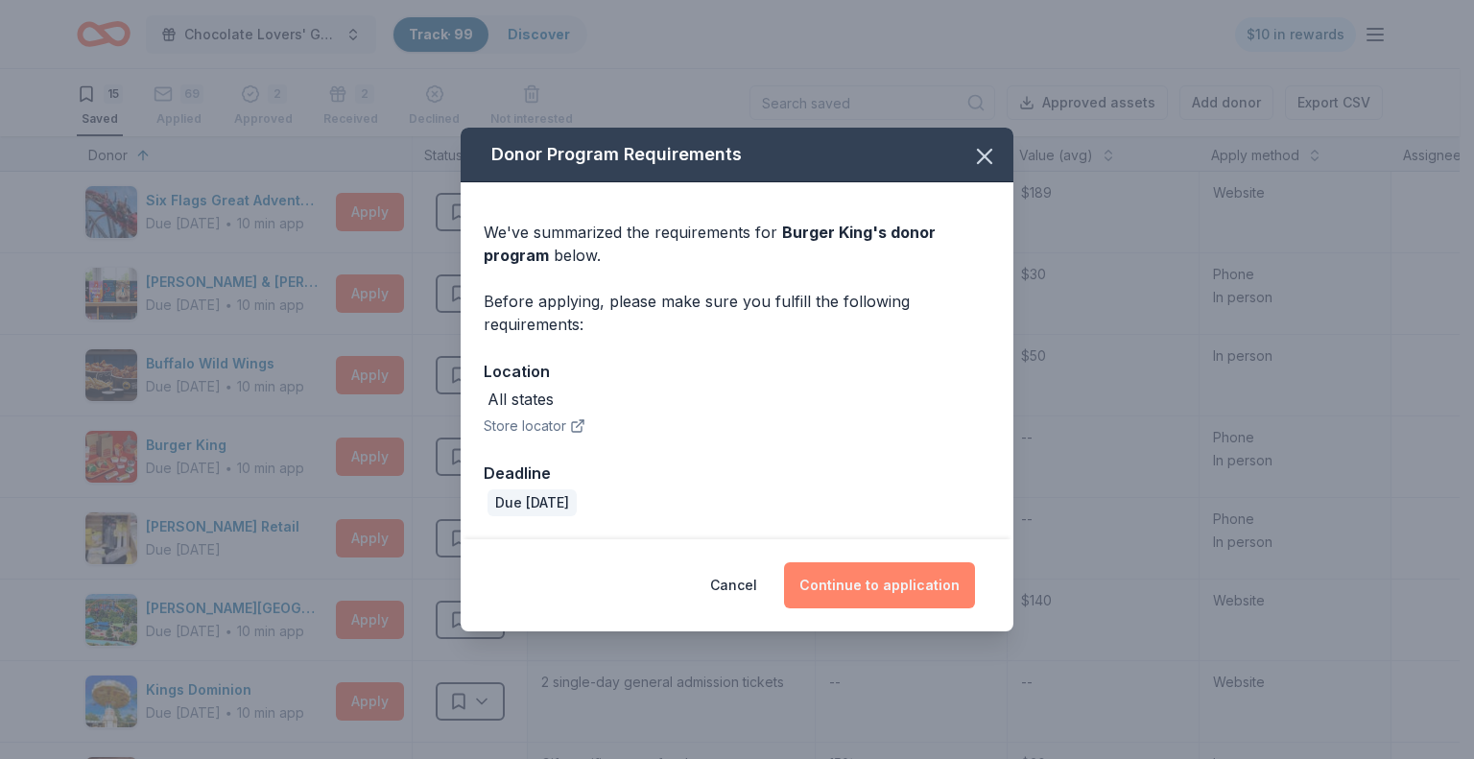
click at [886, 589] on button "Continue to application" at bounding box center [879, 585] width 191 height 46
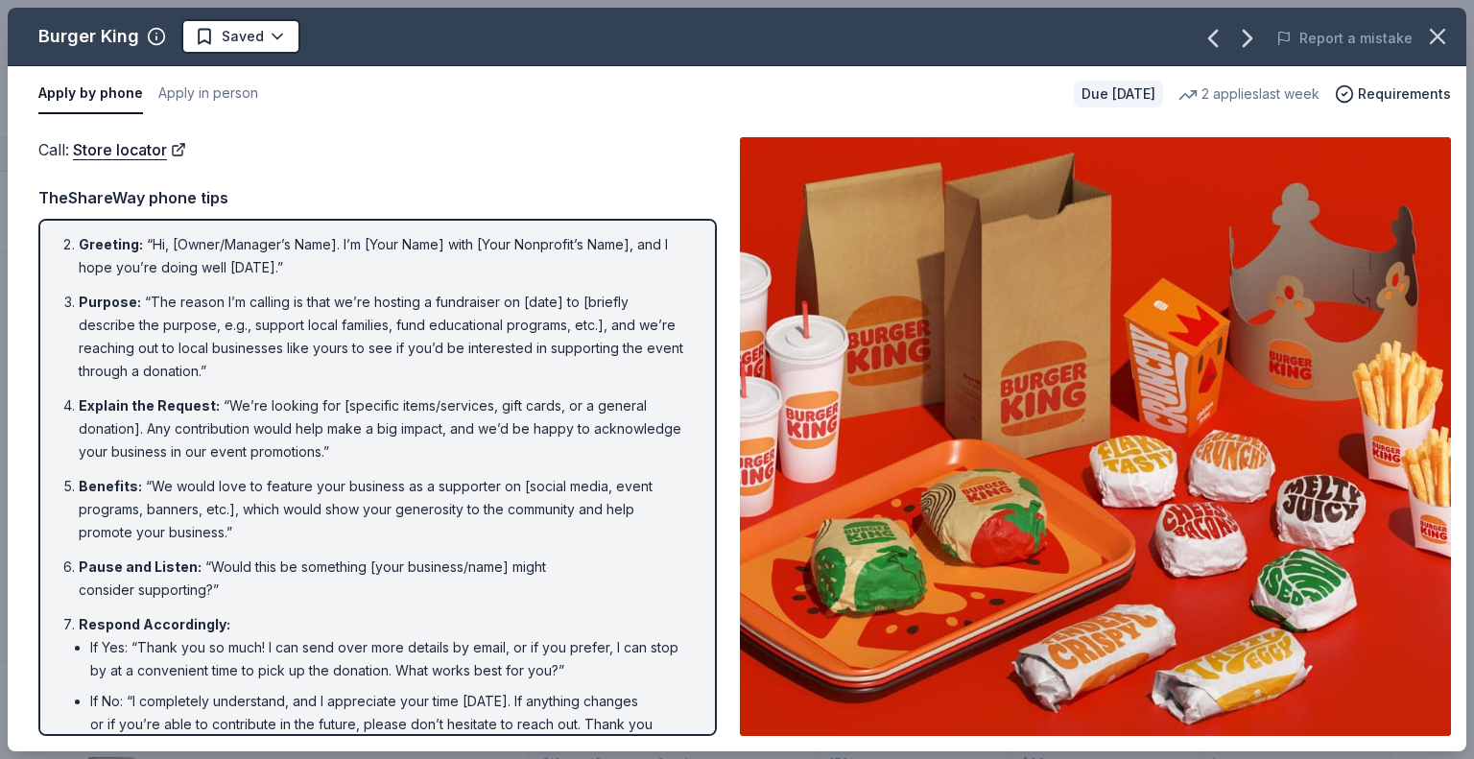
scroll to position [60, 0]
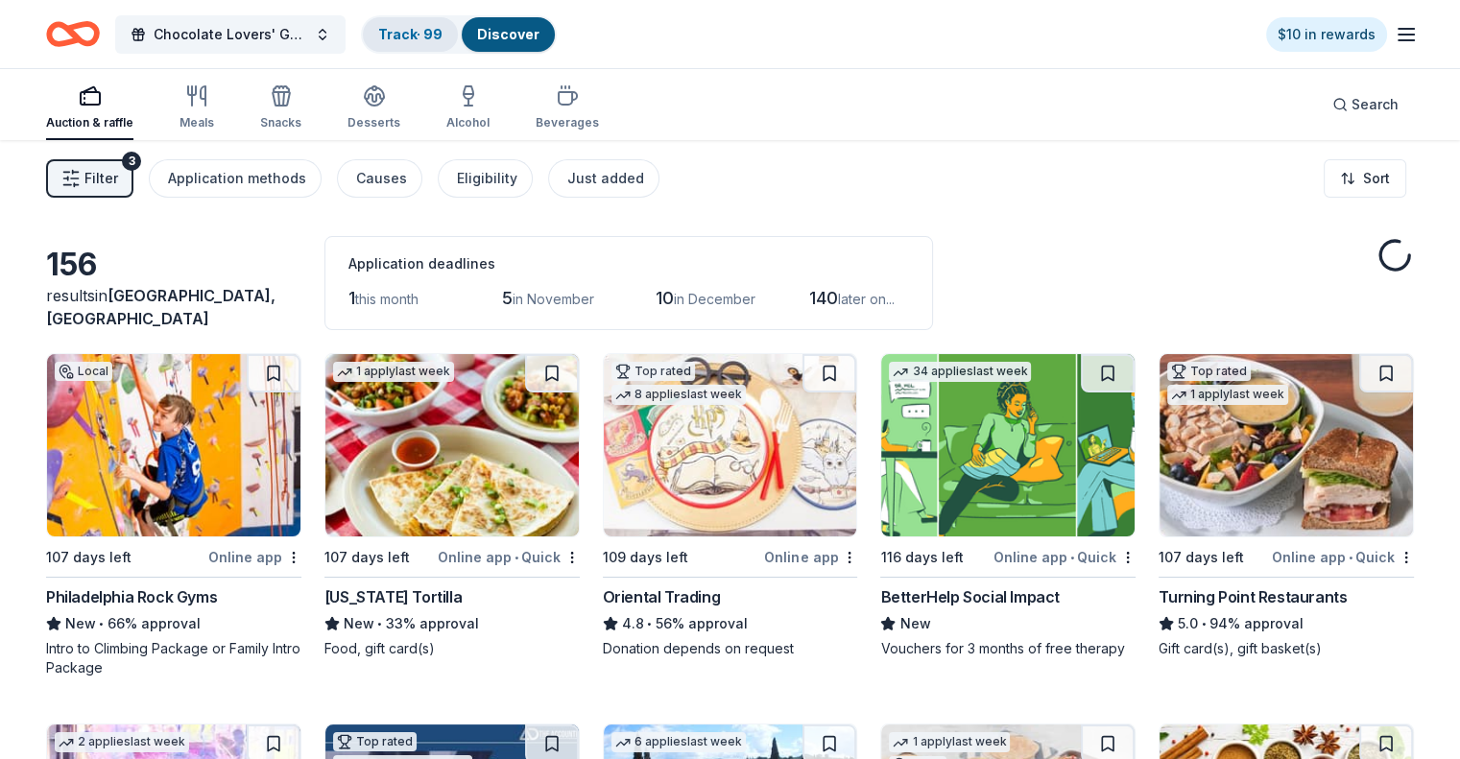
click at [442, 36] on link "Track · 99" at bounding box center [410, 34] width 64 height 16
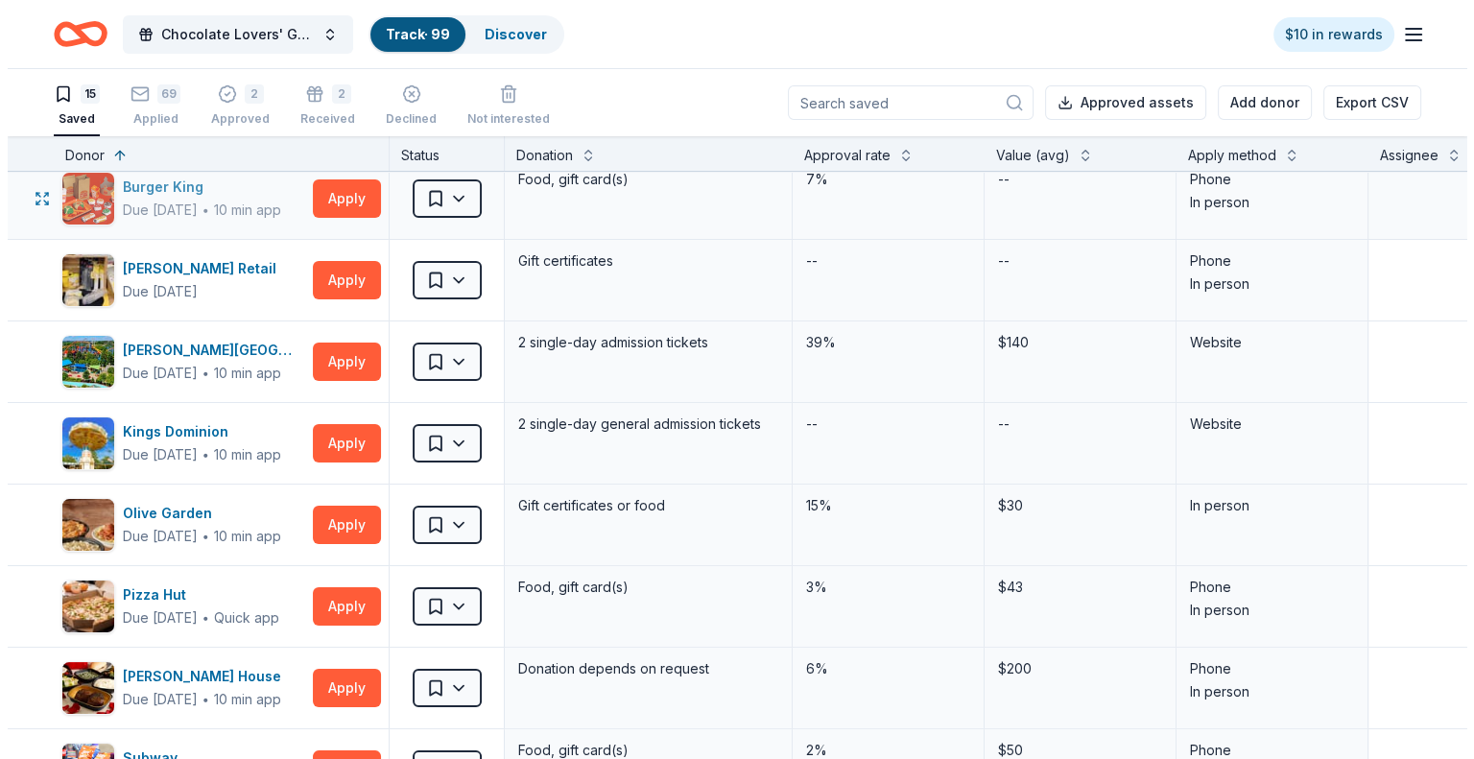
scroll to position [288, 0]
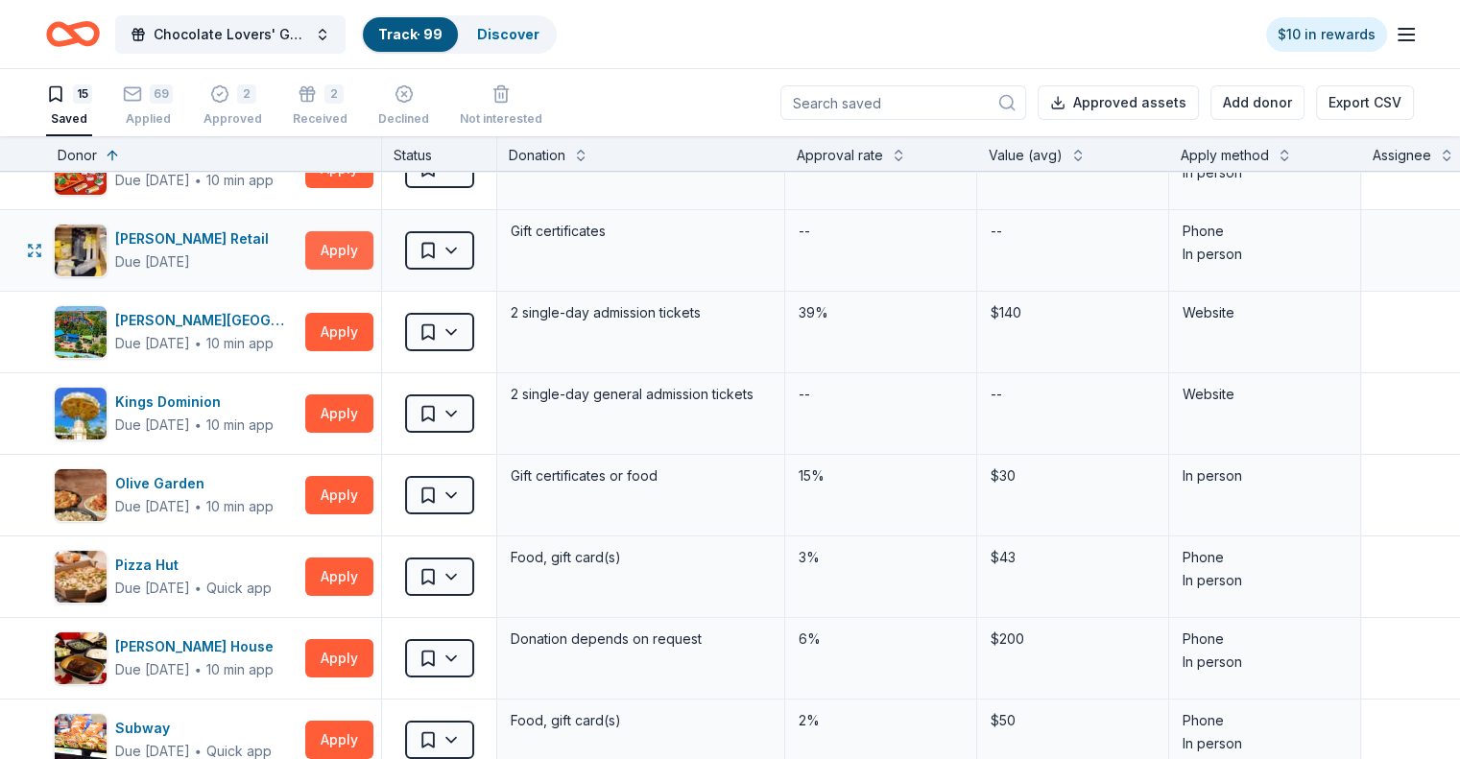
click at [370, 248] on button "Apply" at bounding box center [339, 250] width 68 height 38
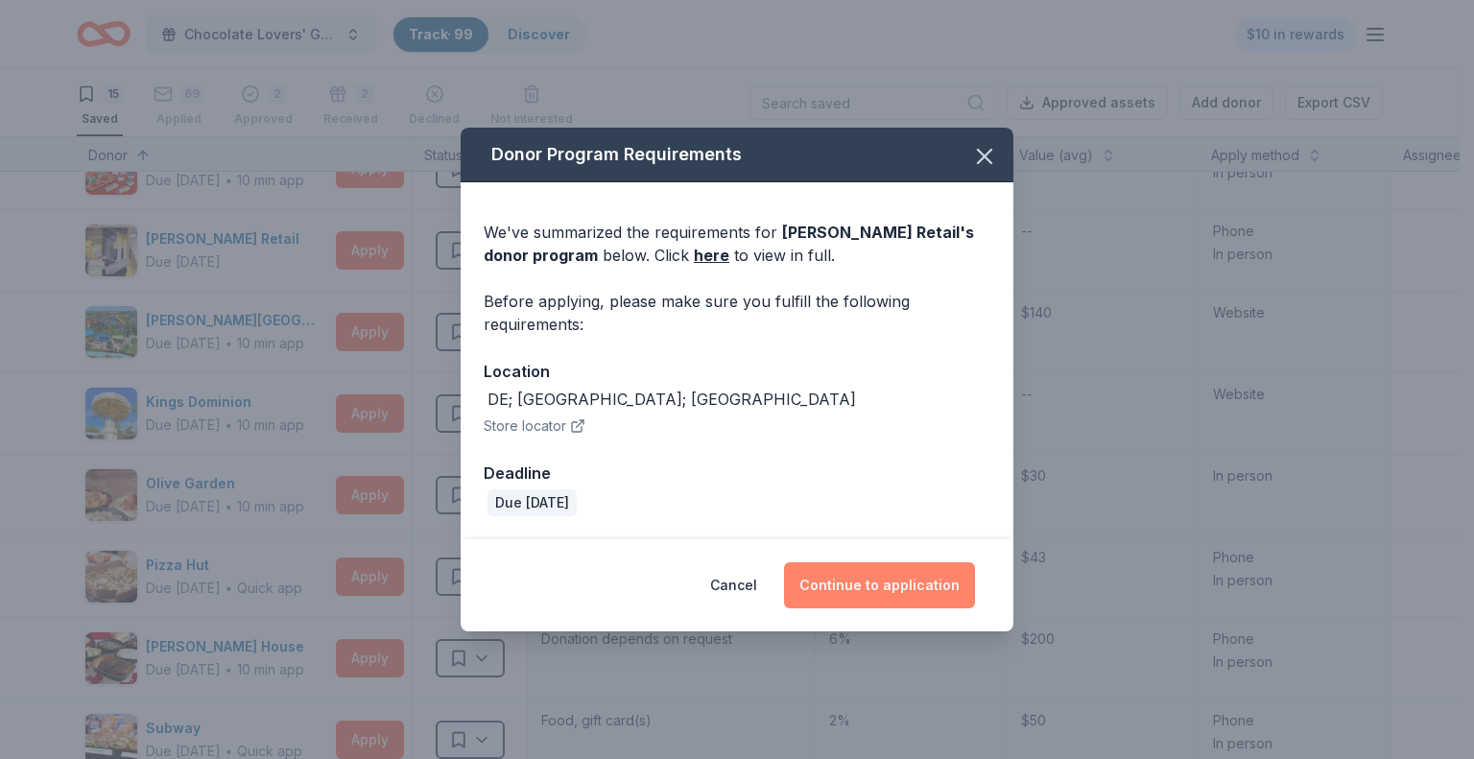
click at [872, 590] on button "Continue to application" at bounding box center [879, 585] width 191 height 46
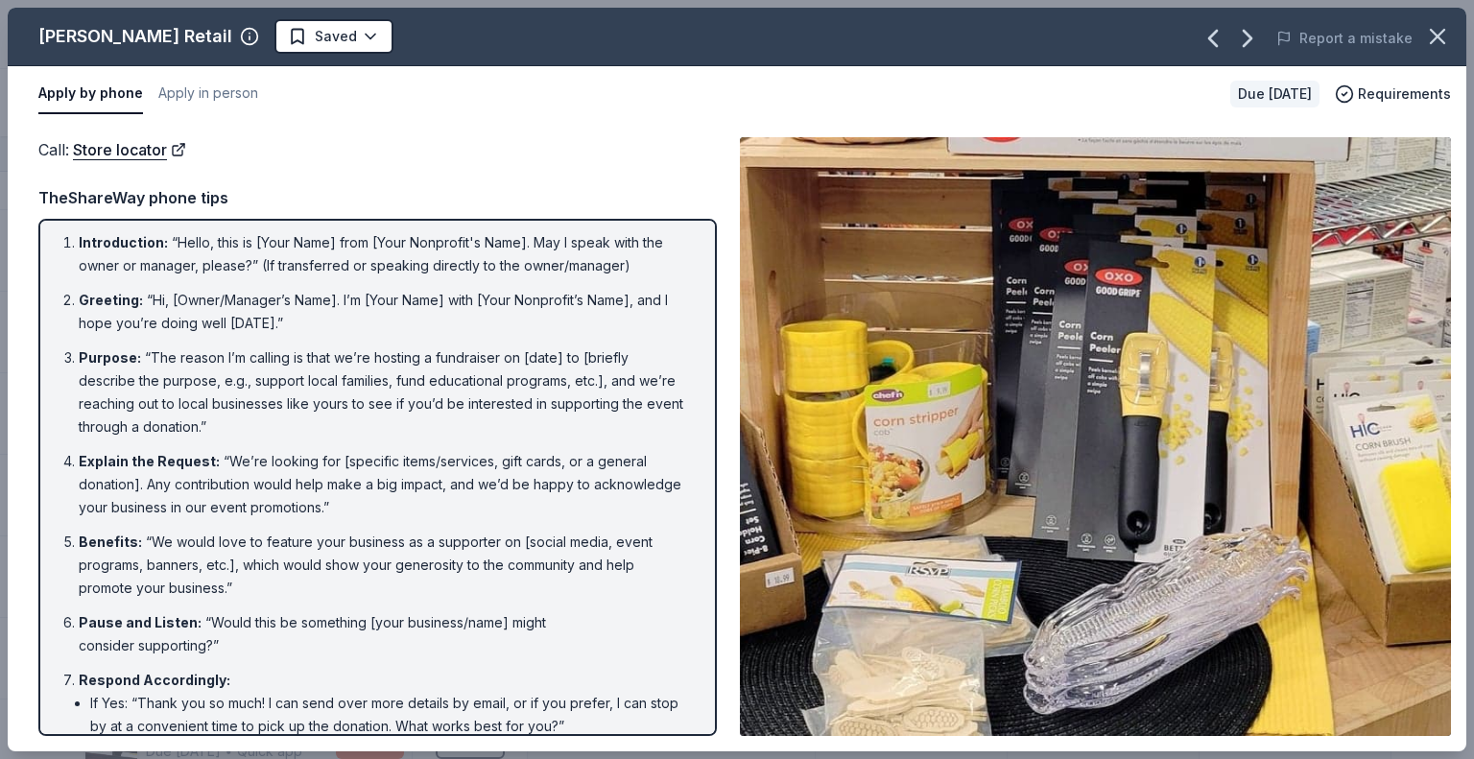
scroll to position [0, 0]
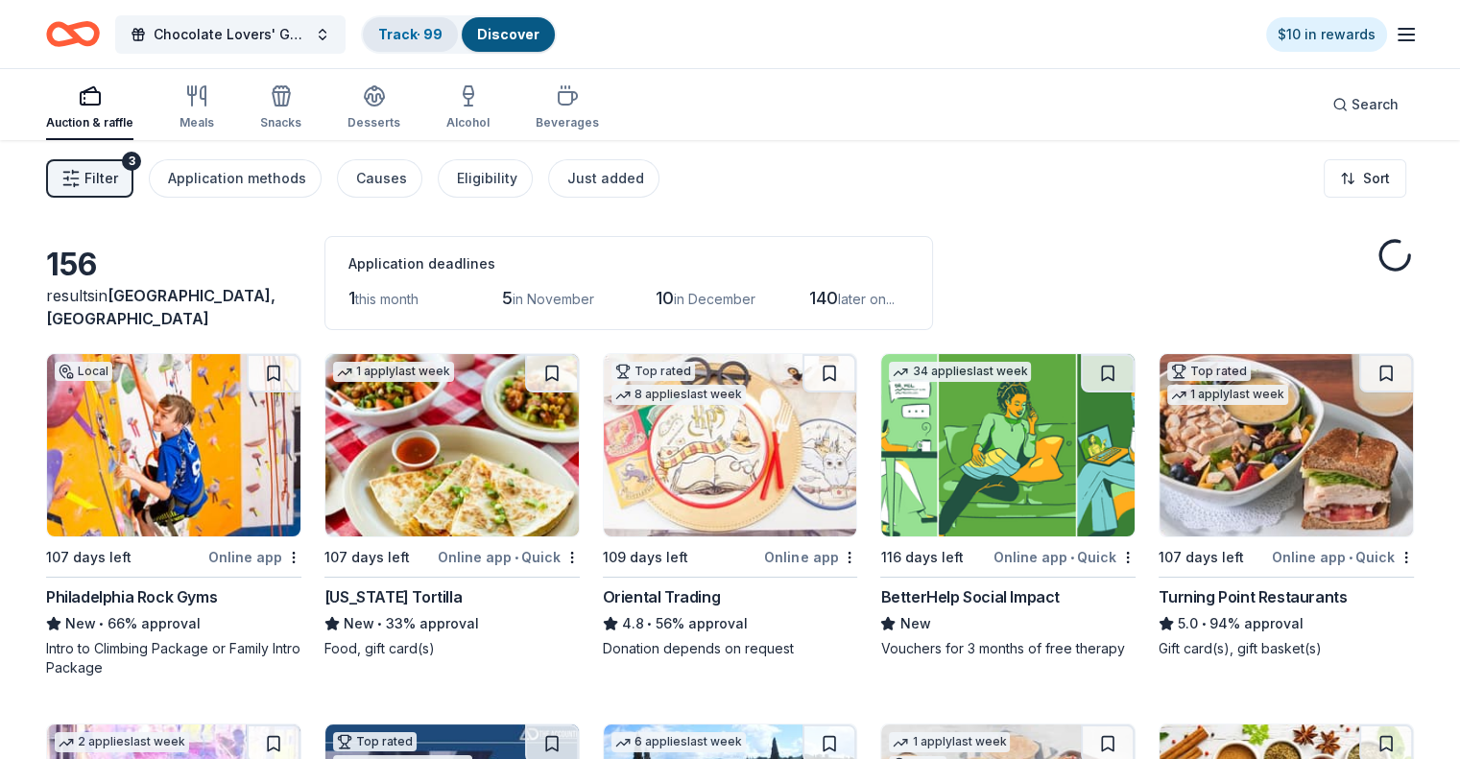
click at [434, 34] on link "Track · 99" at bounding box center [410, 34] width 64 height 16
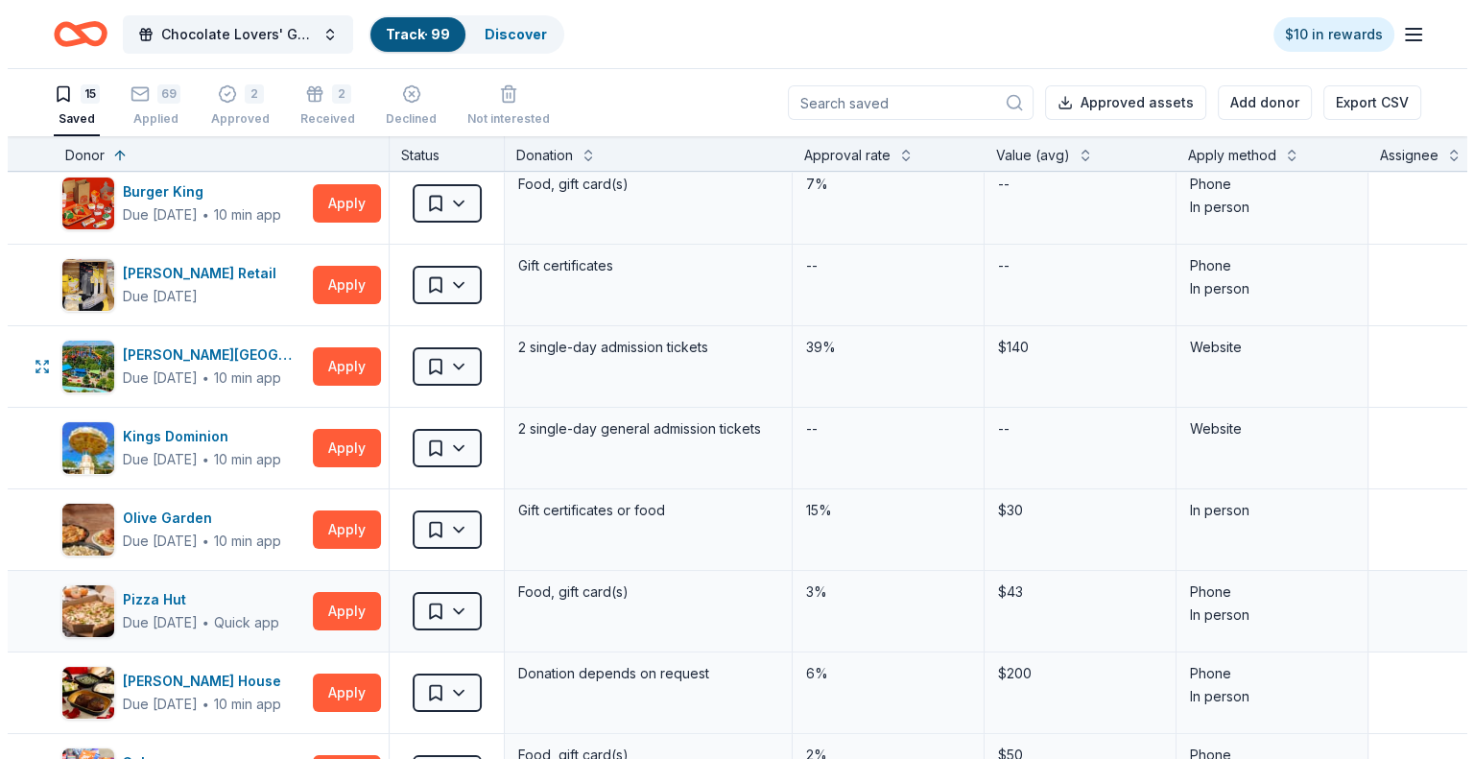
scroll to position [288, 0]
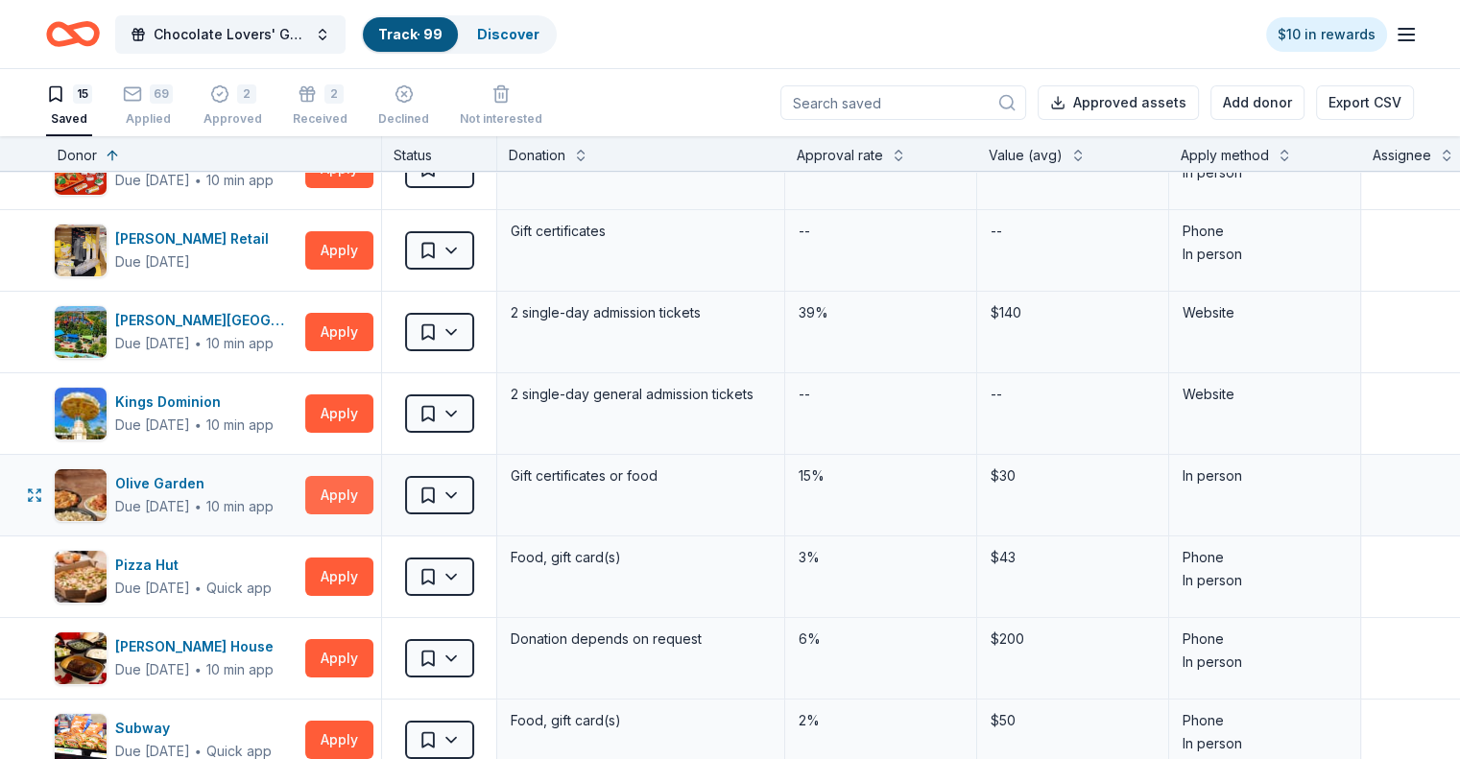
click at [368, 487] on button "Apply" at bounding box center [339, 495] width 68 height 38
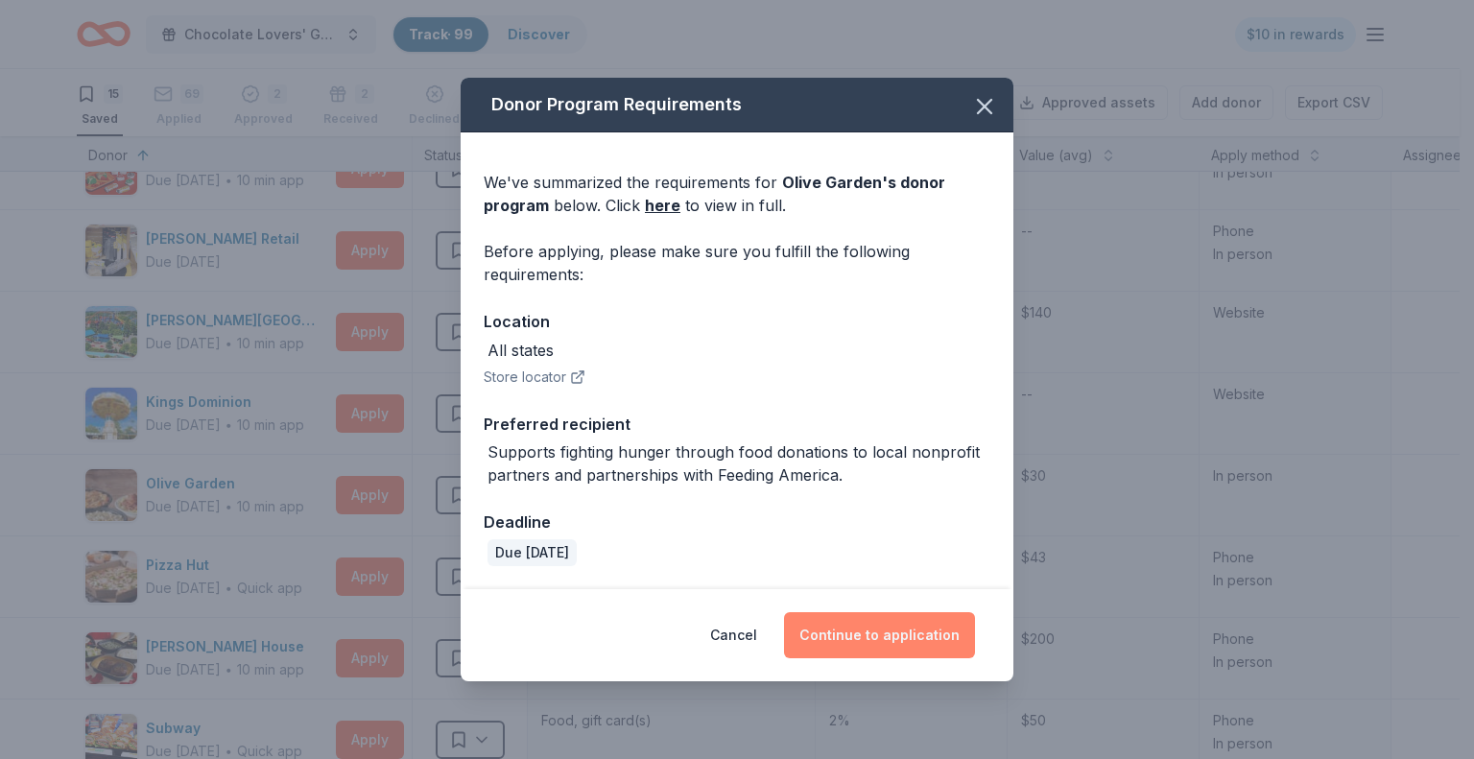
click at [875, 633] on button "Continue to application" at bounding box center [879, 635] width 191 height 46
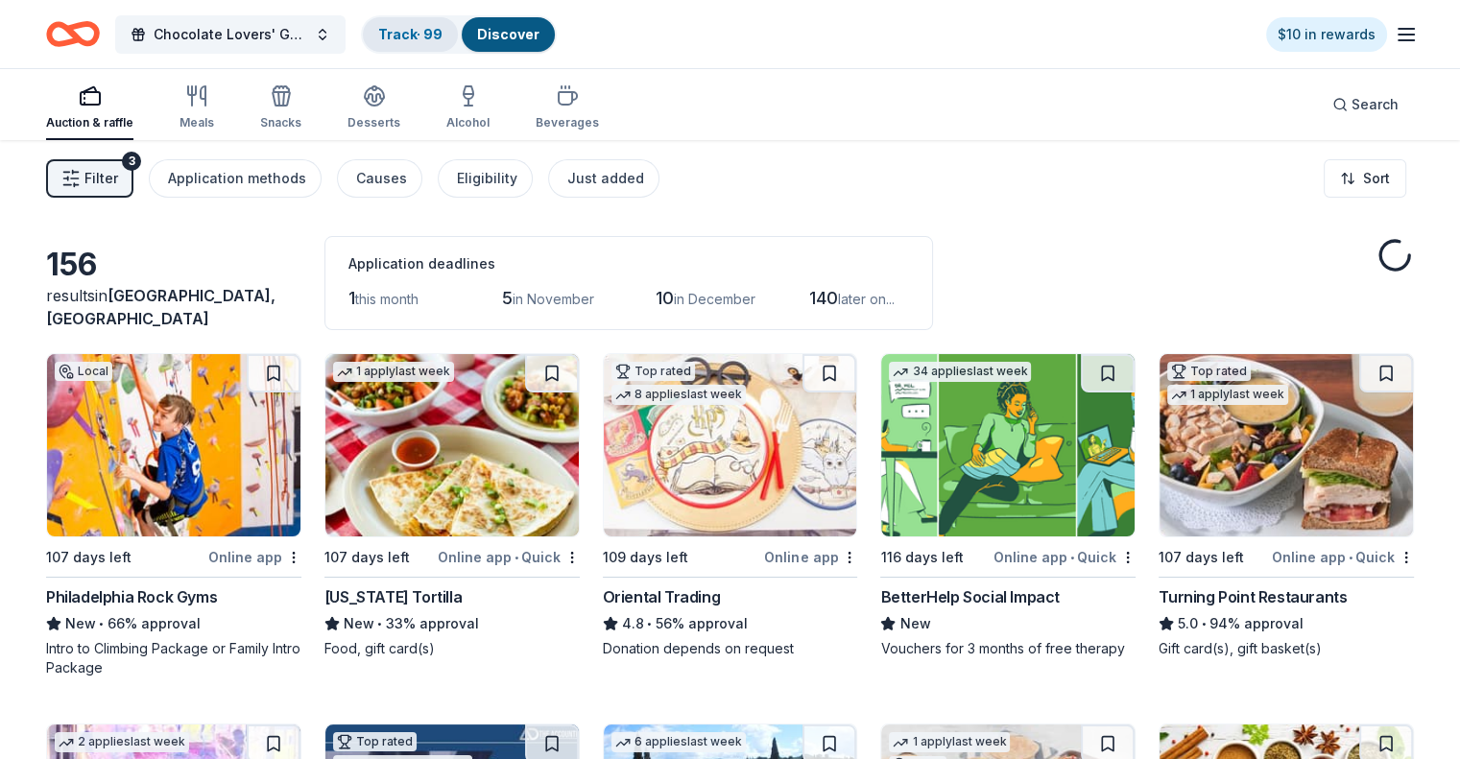
click at [438, 32] on link "Track · 99" at bounding box center [410, 34] width 64 height 16
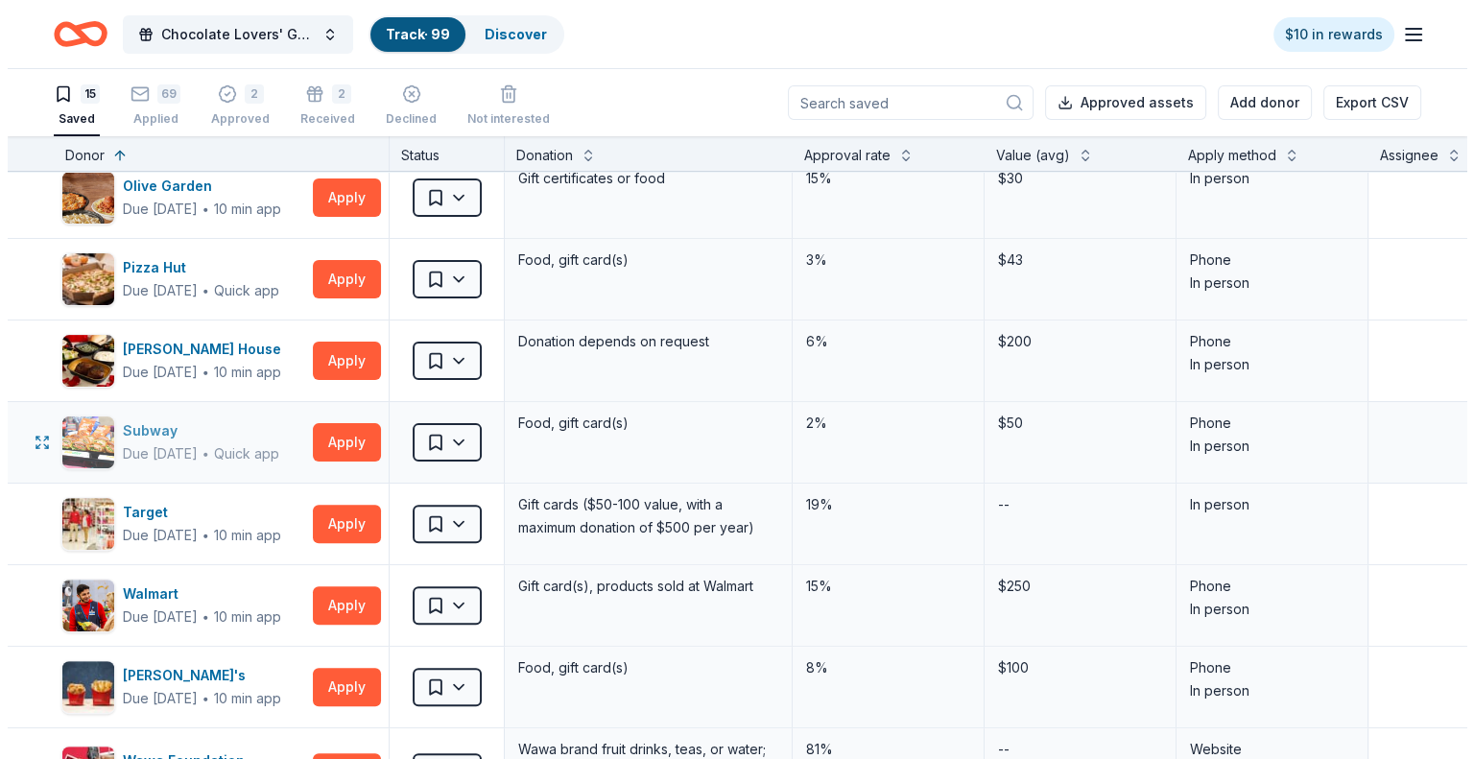
scroll to position [576, 0]
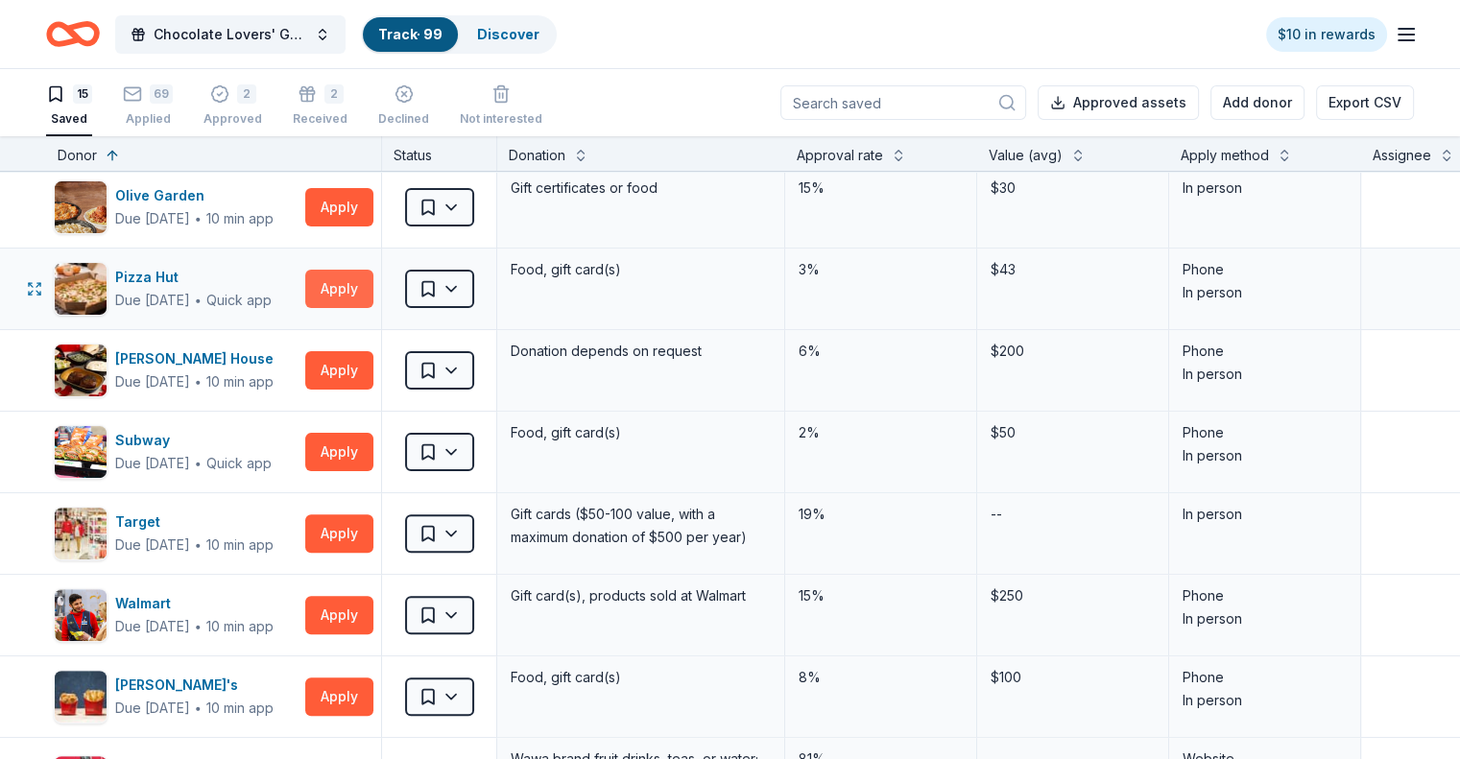
click at [373, 283] on button "Apply" at bounding box center [339, 289] width 68 height 38
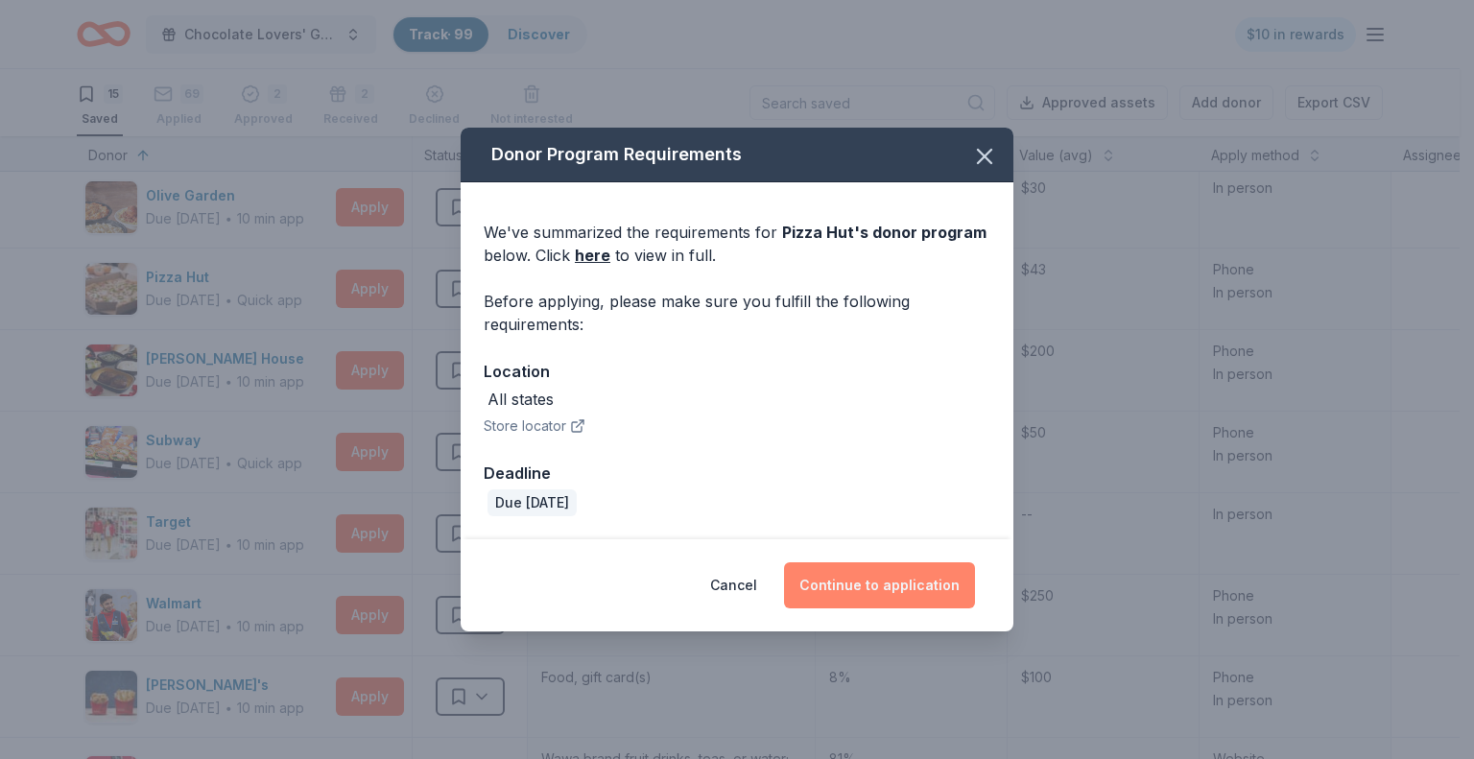
click at [878, 579] on button "Continue to application" at bounding box center [879, 585] width 191 height 46
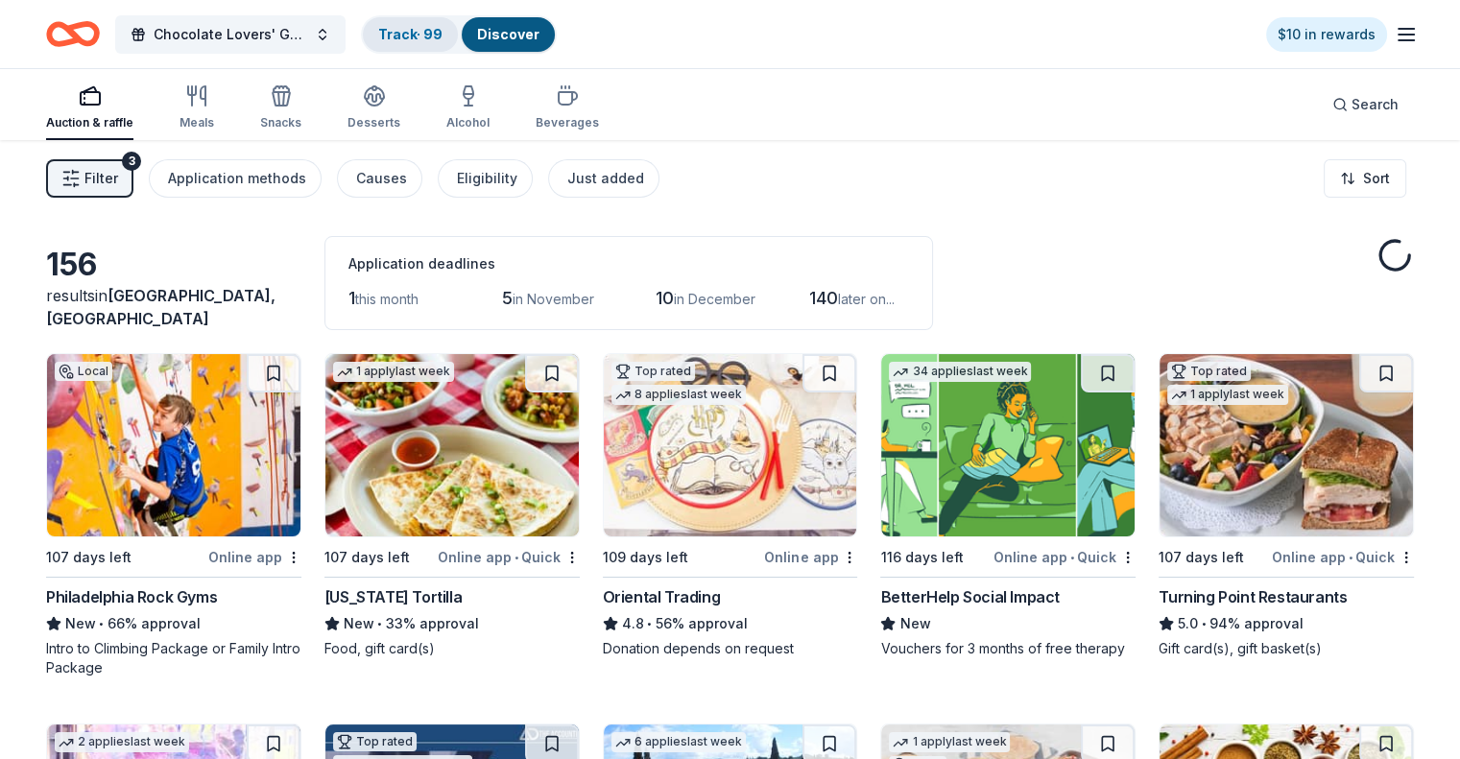
click at [442, 28] on link "Track · 99" at bounding box center [410, 34] width 64 height 16
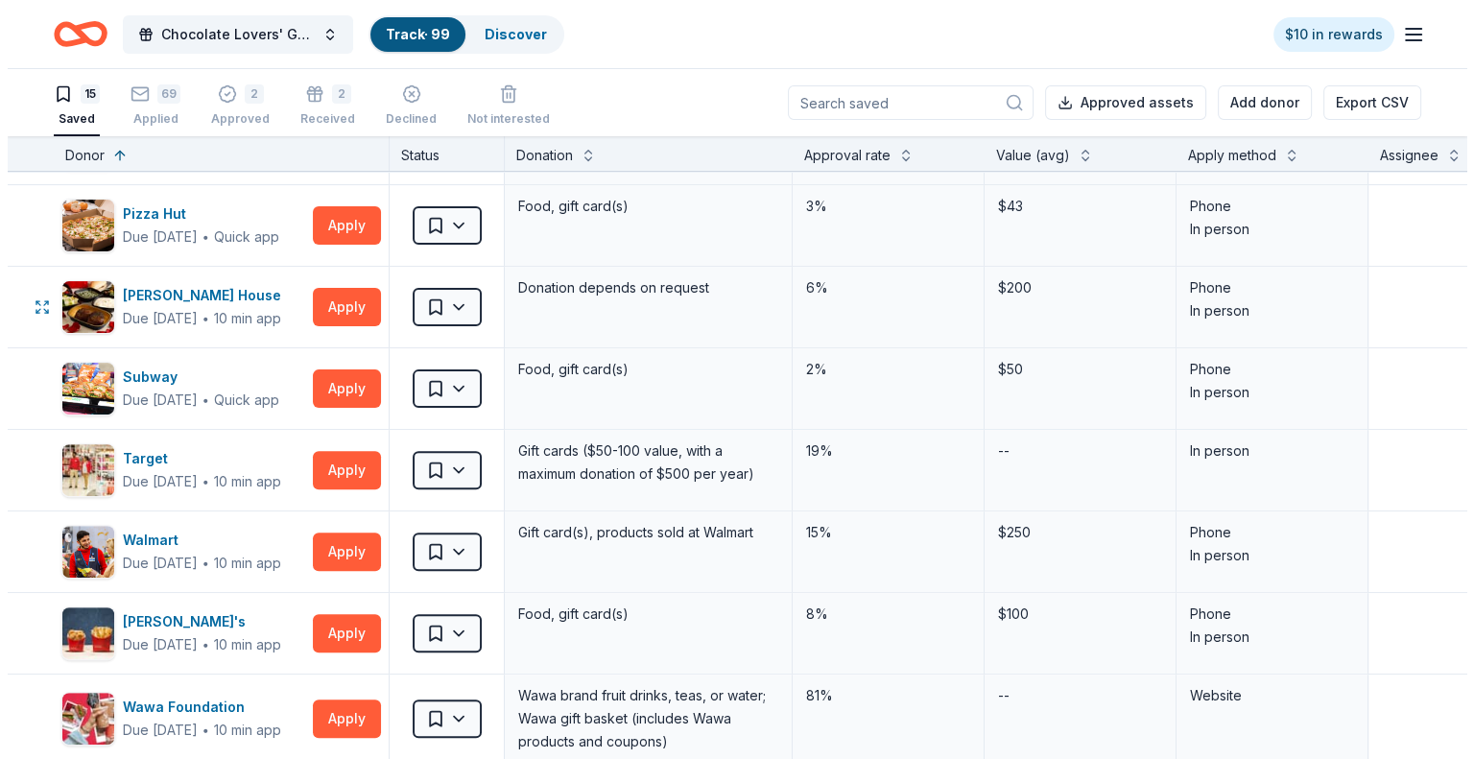
scroll to position [672, 0]
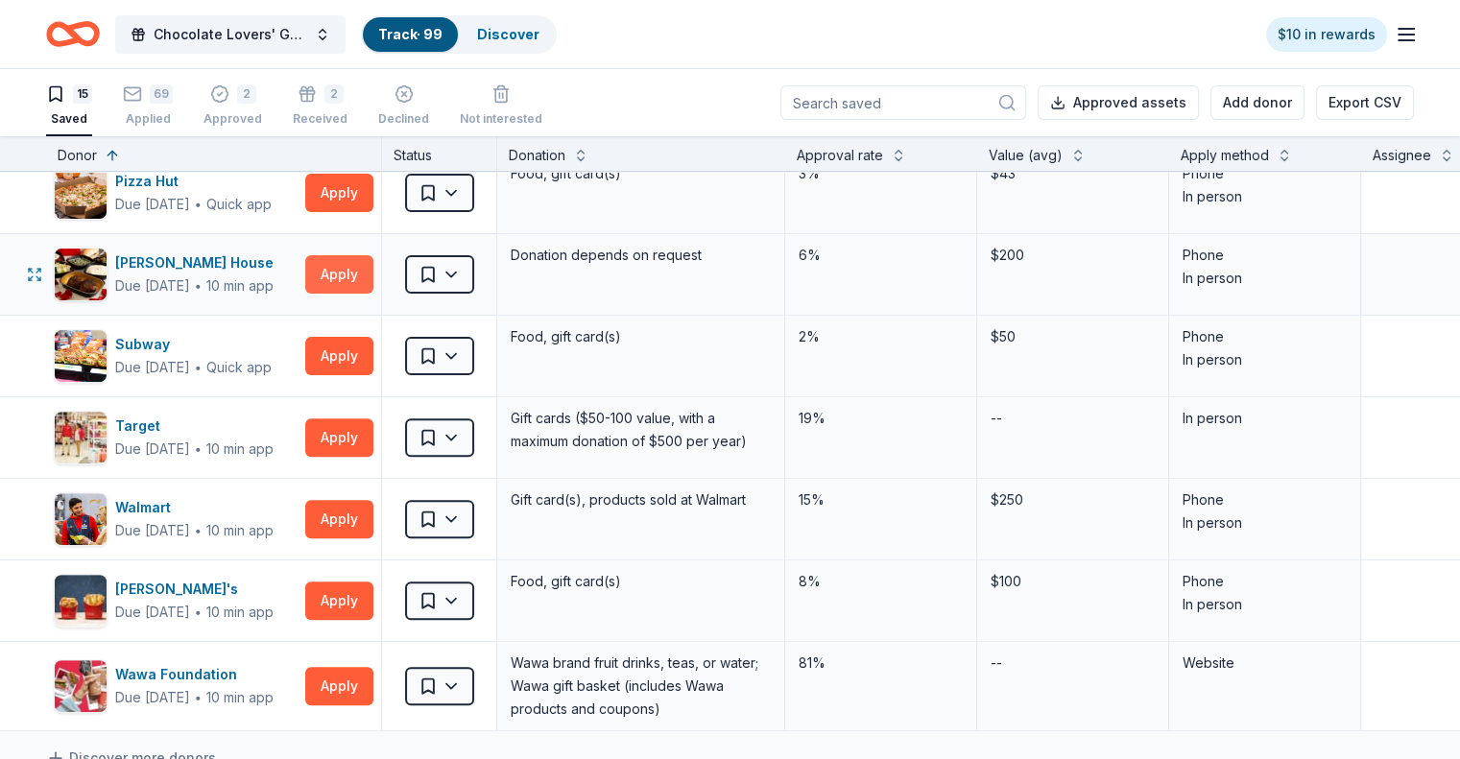
click at [369, 263] on button "Apply" at bounding box center [339, 274] width 68 height 38
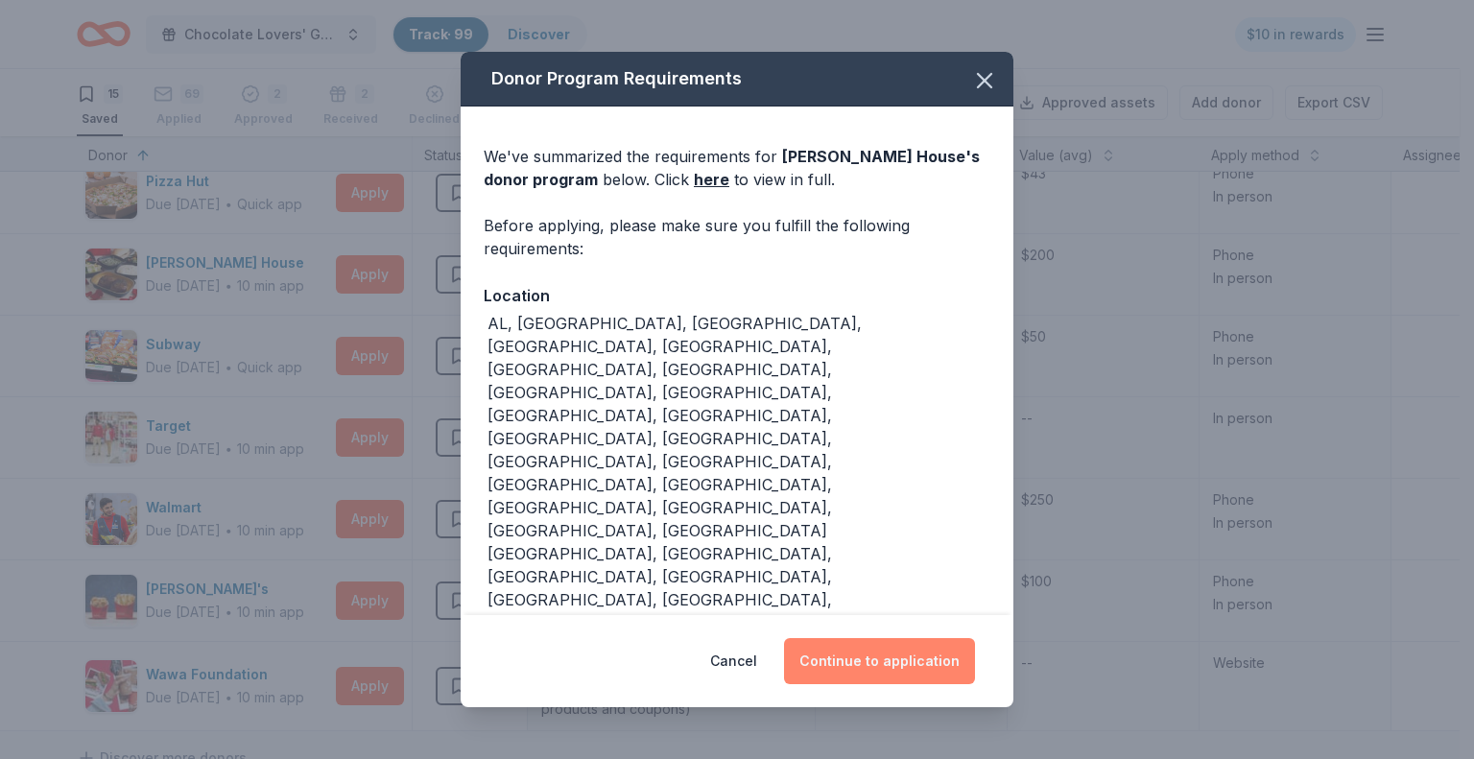
click at [893, 638] on button "Continue to application" at bounding box center [879, 661] width 191 height 46
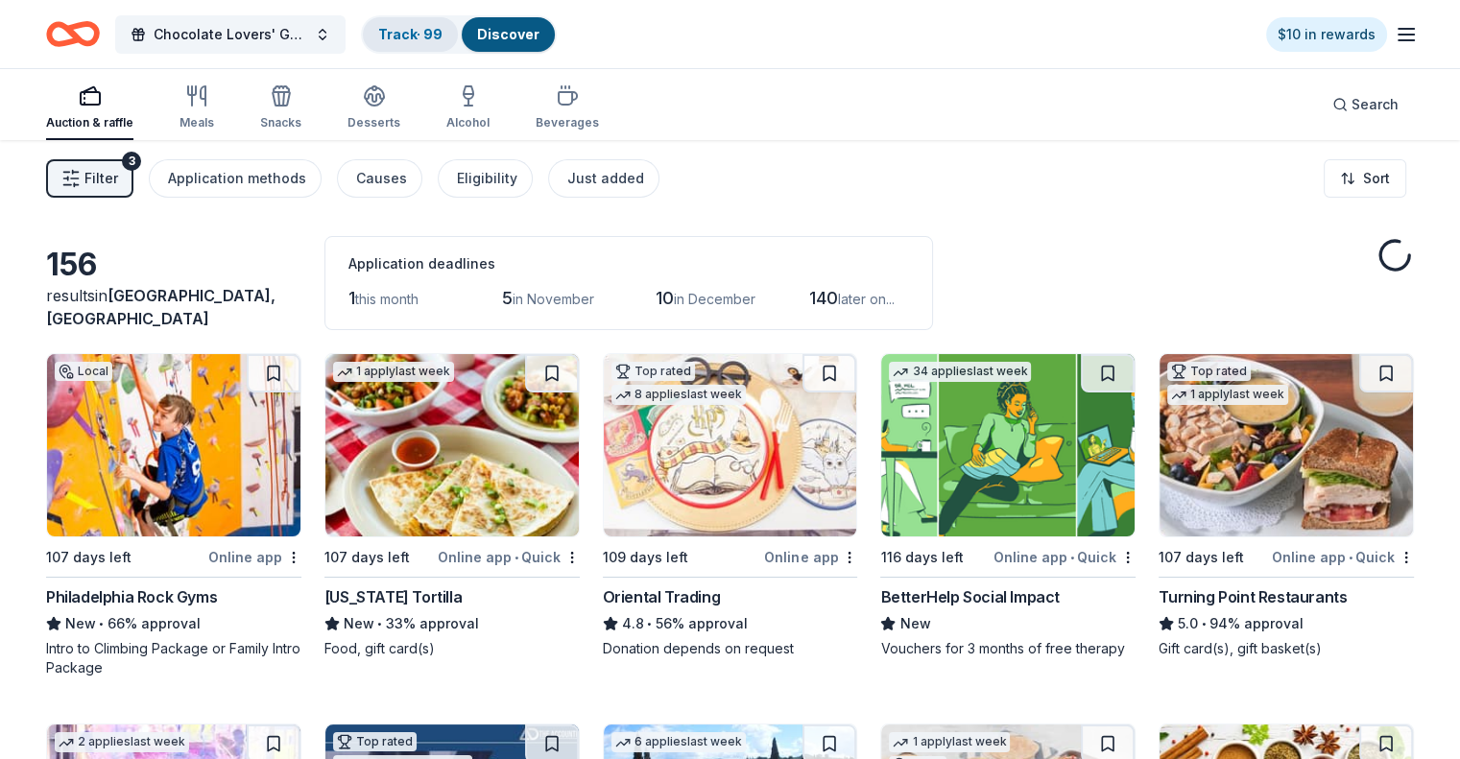
click at [423, 29] on link "Track · 99" at bounding box center [410, 34] width 64 height 16
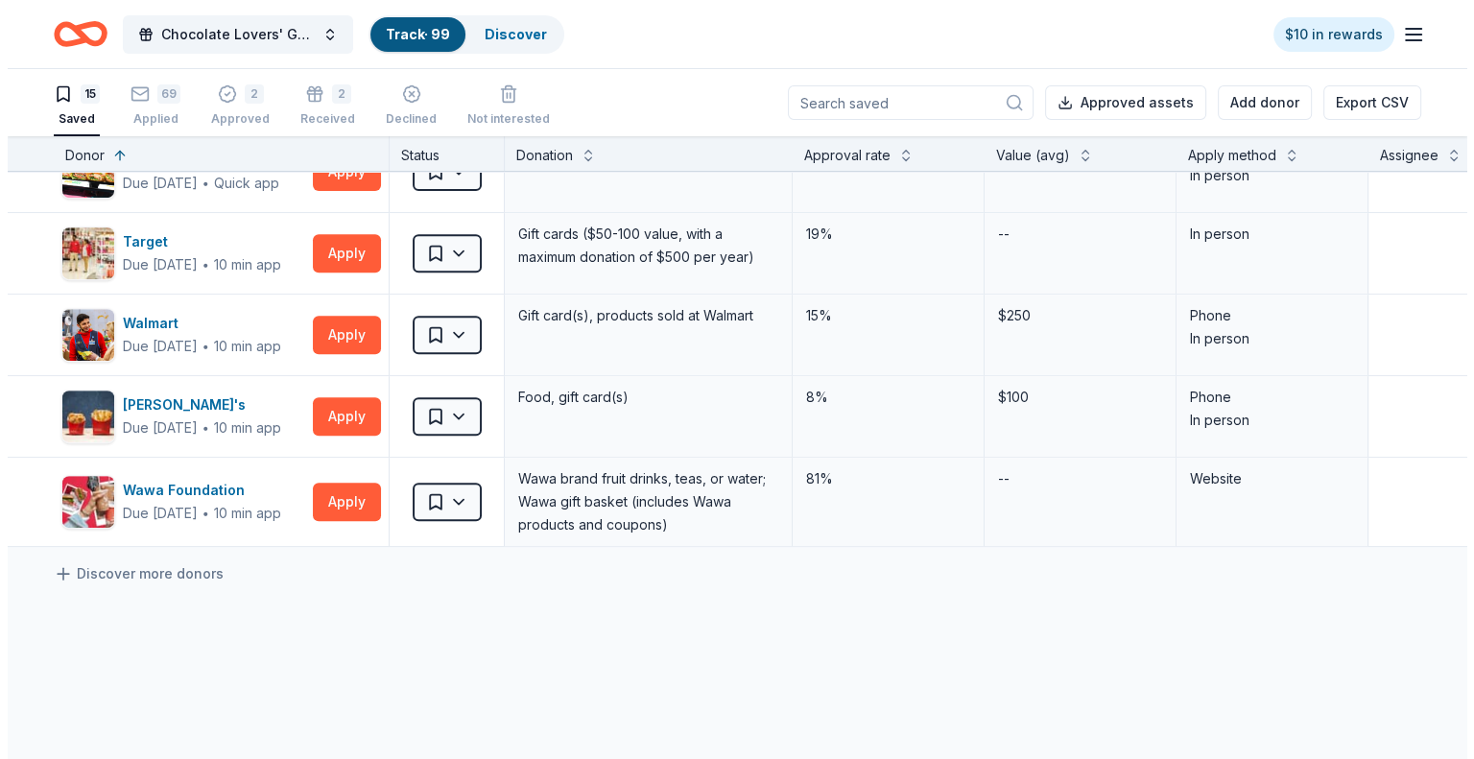
scroll to position [823, 0]
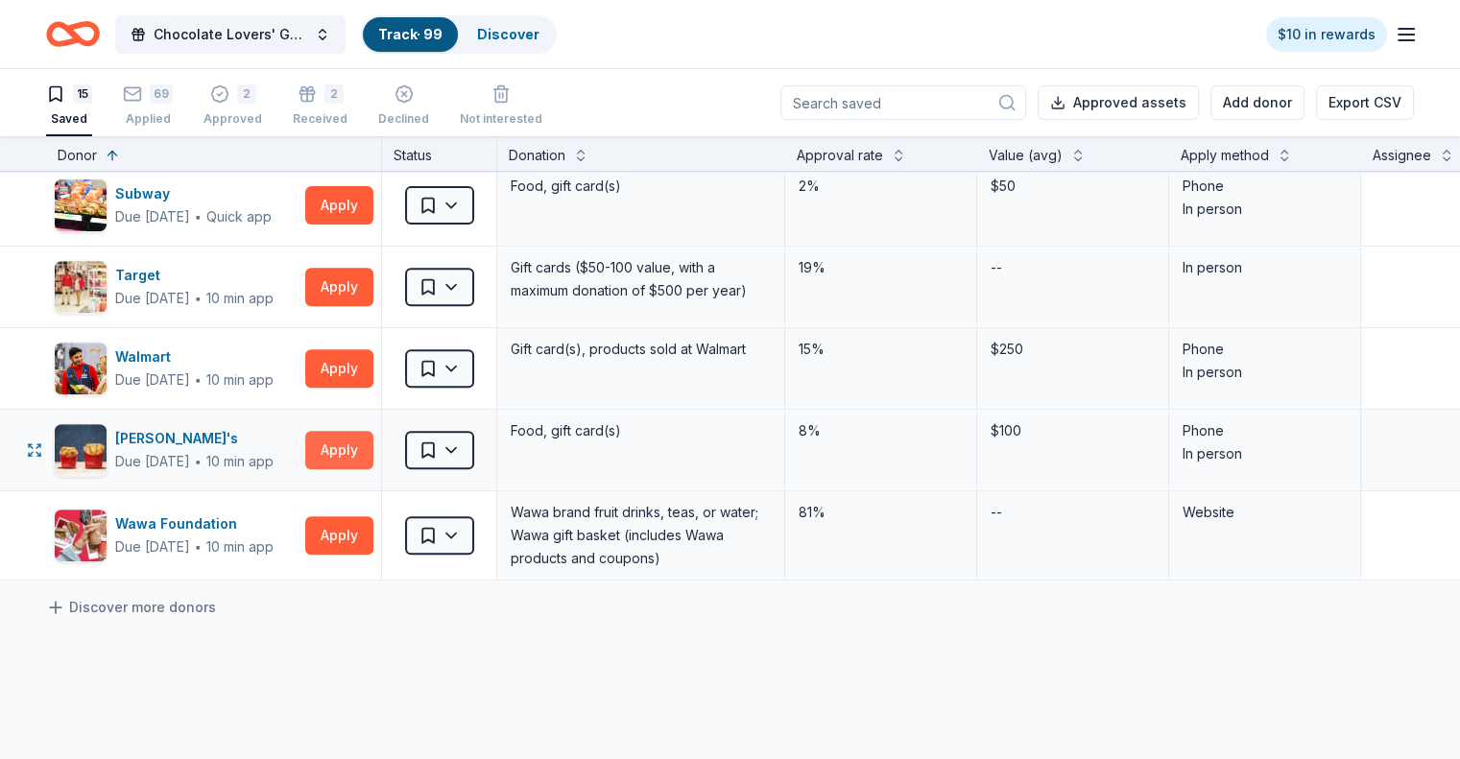
click at [367, 440] on button "Apply" at bounding box center [339, 450] width 68 height 38
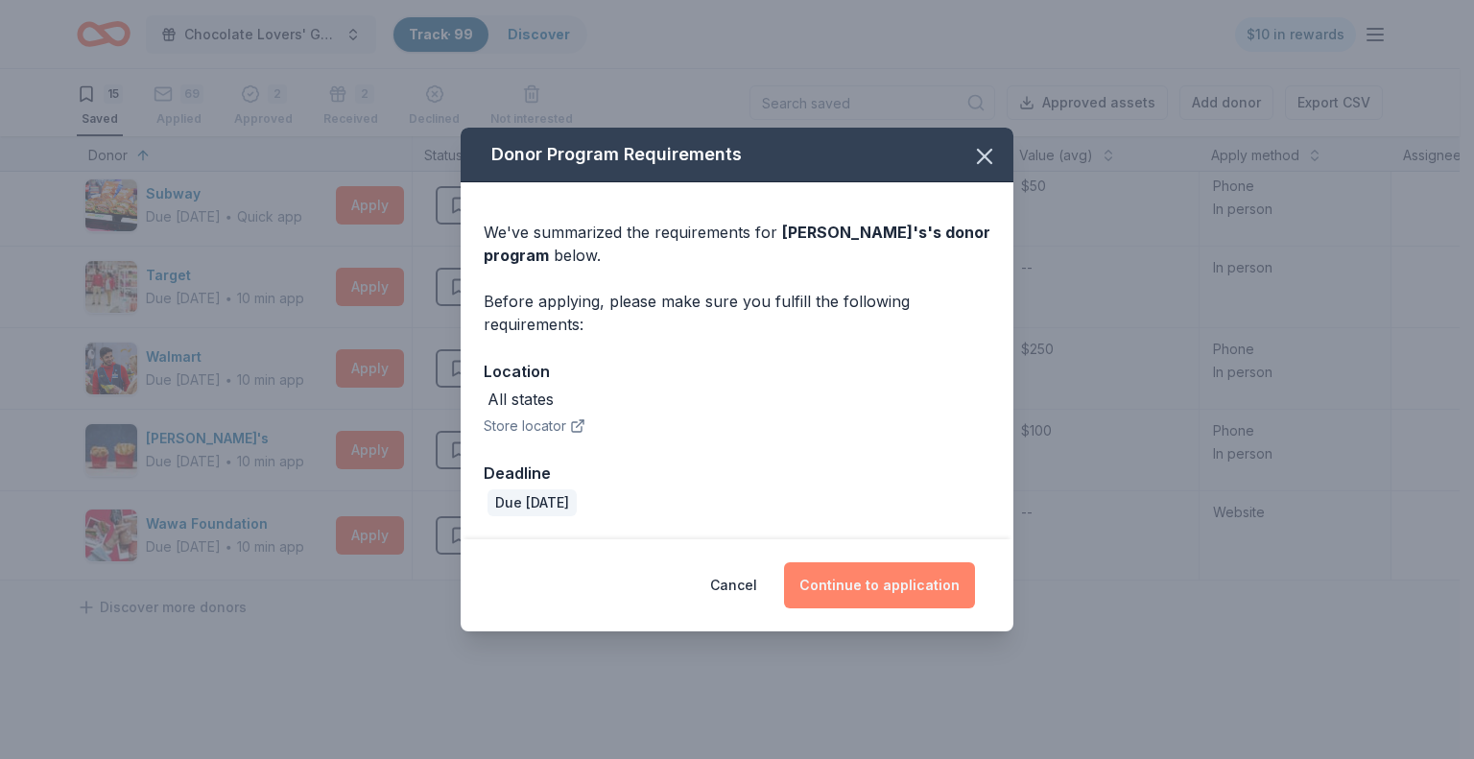
click at [862, 582] on button "Continue to application" at bounding box center [879, 585] width 191 height 46
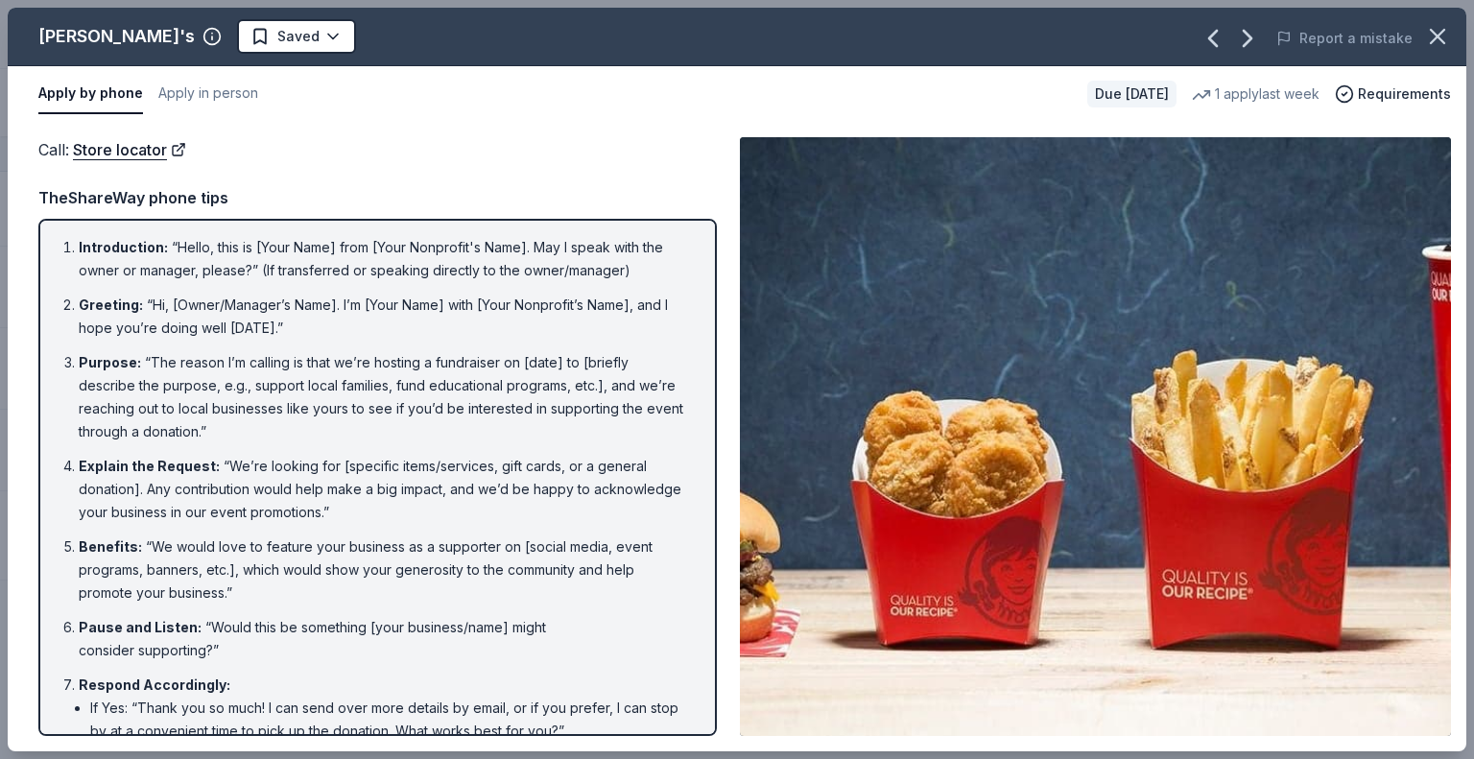
scroll to position [824, 0]
